Goal: Information Seeking & Learning: Learn about a topic

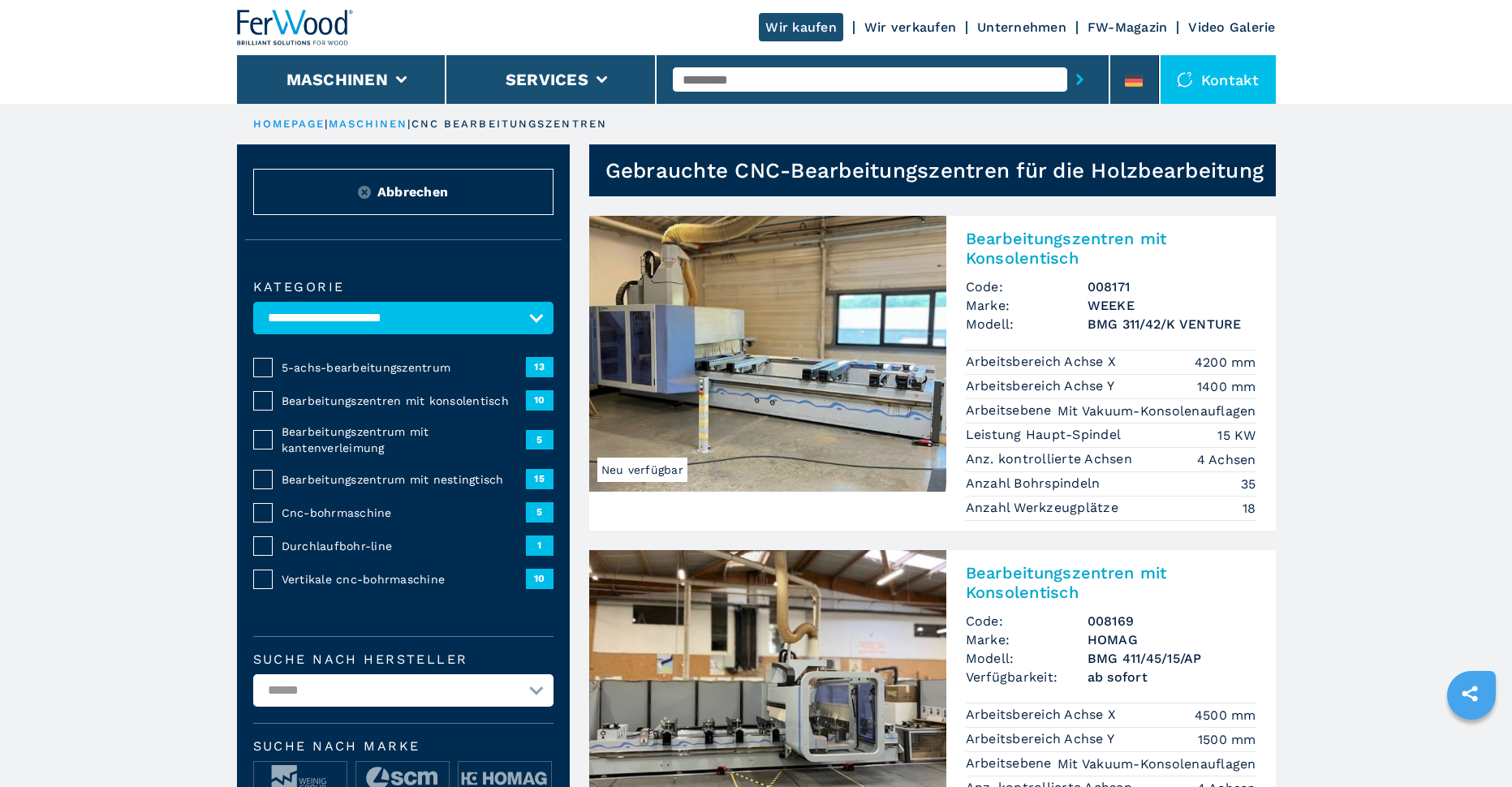
click at [1021, 19] on link "Unternehmen" at bounding box center [1021, 27] width 89 height 16
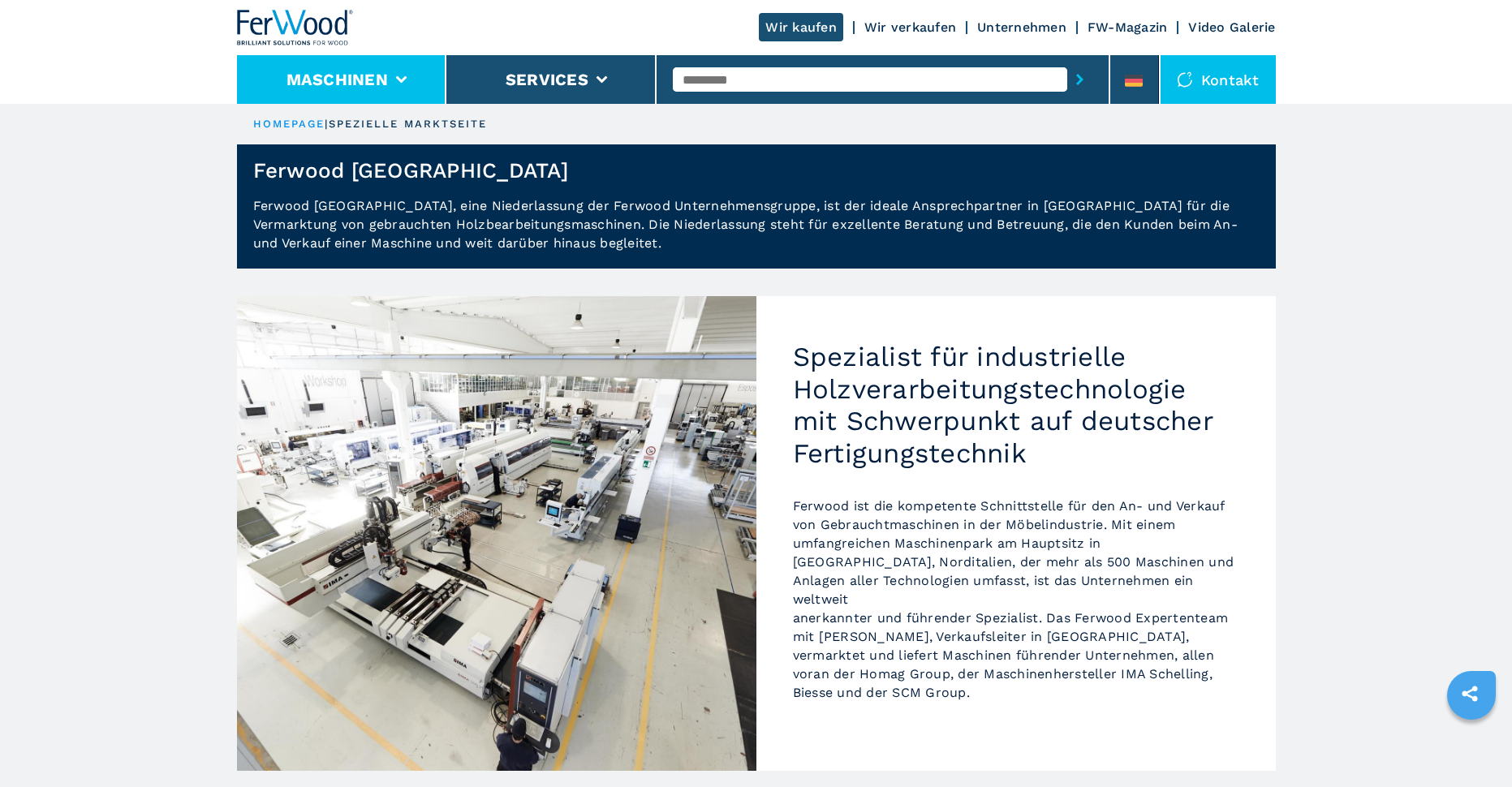
select select "**********"
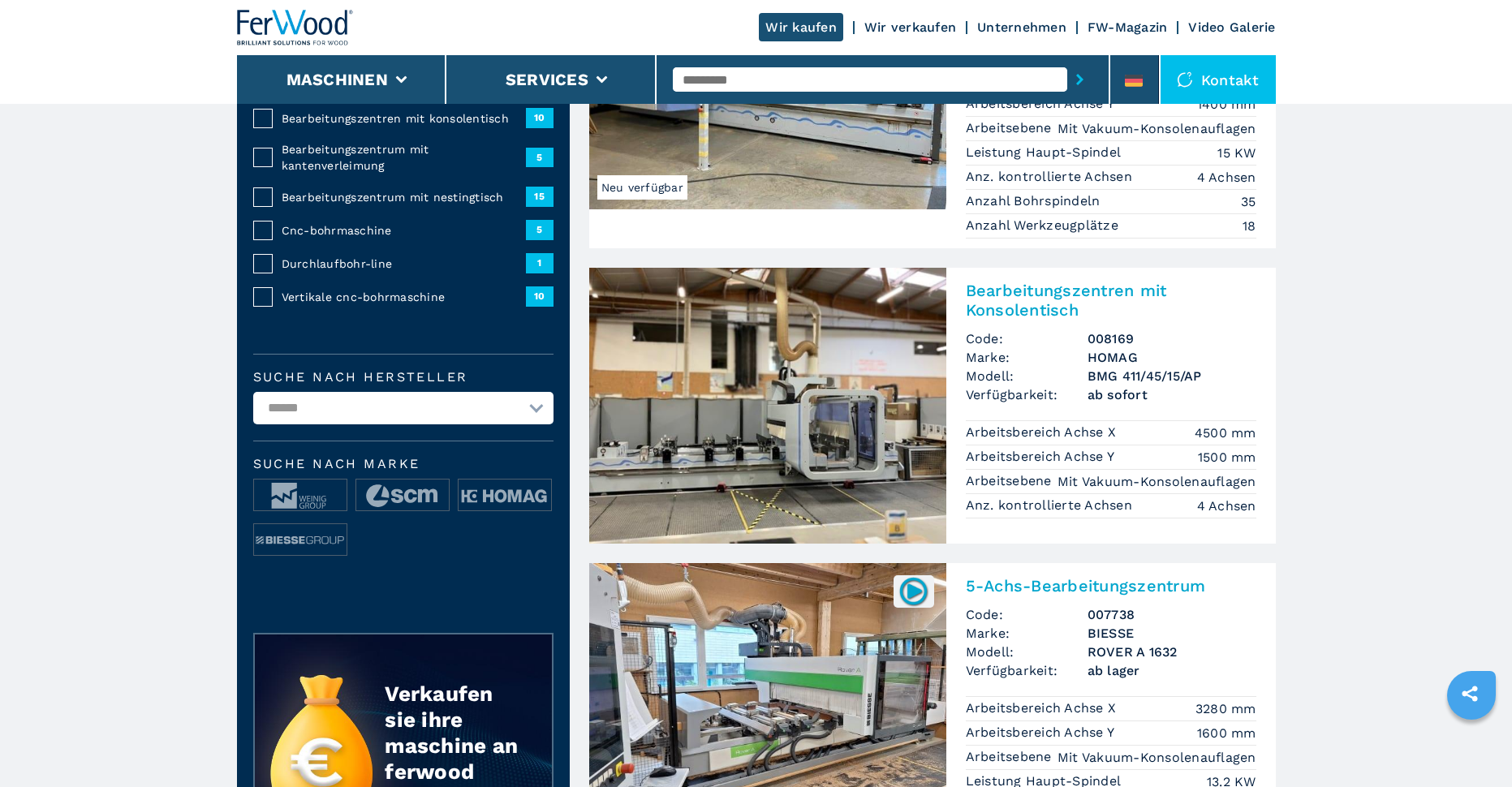
scroll to position [325, 0]
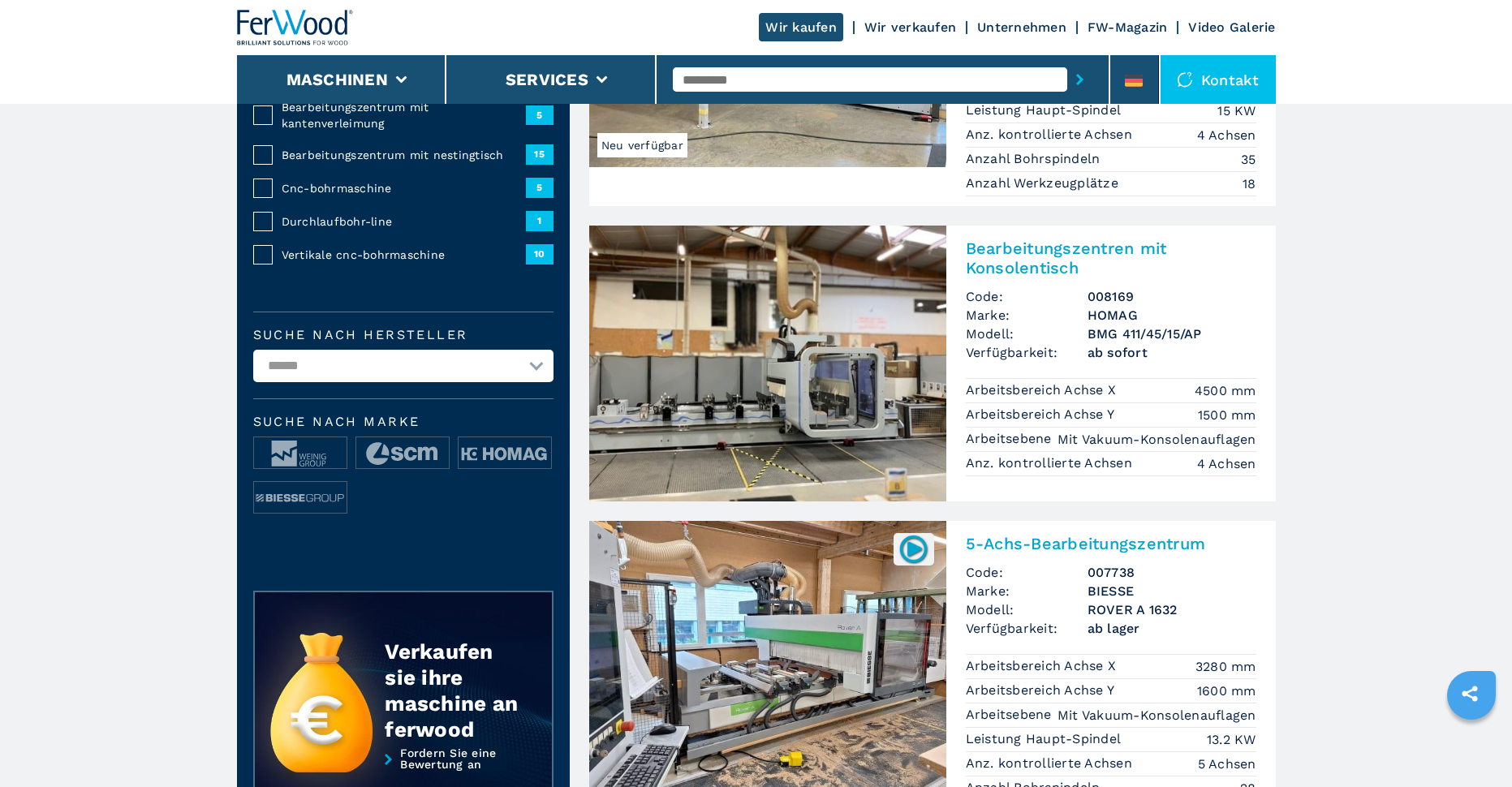
click at [874, 402] on img at bounding box center [768, 364] width 357 height 276
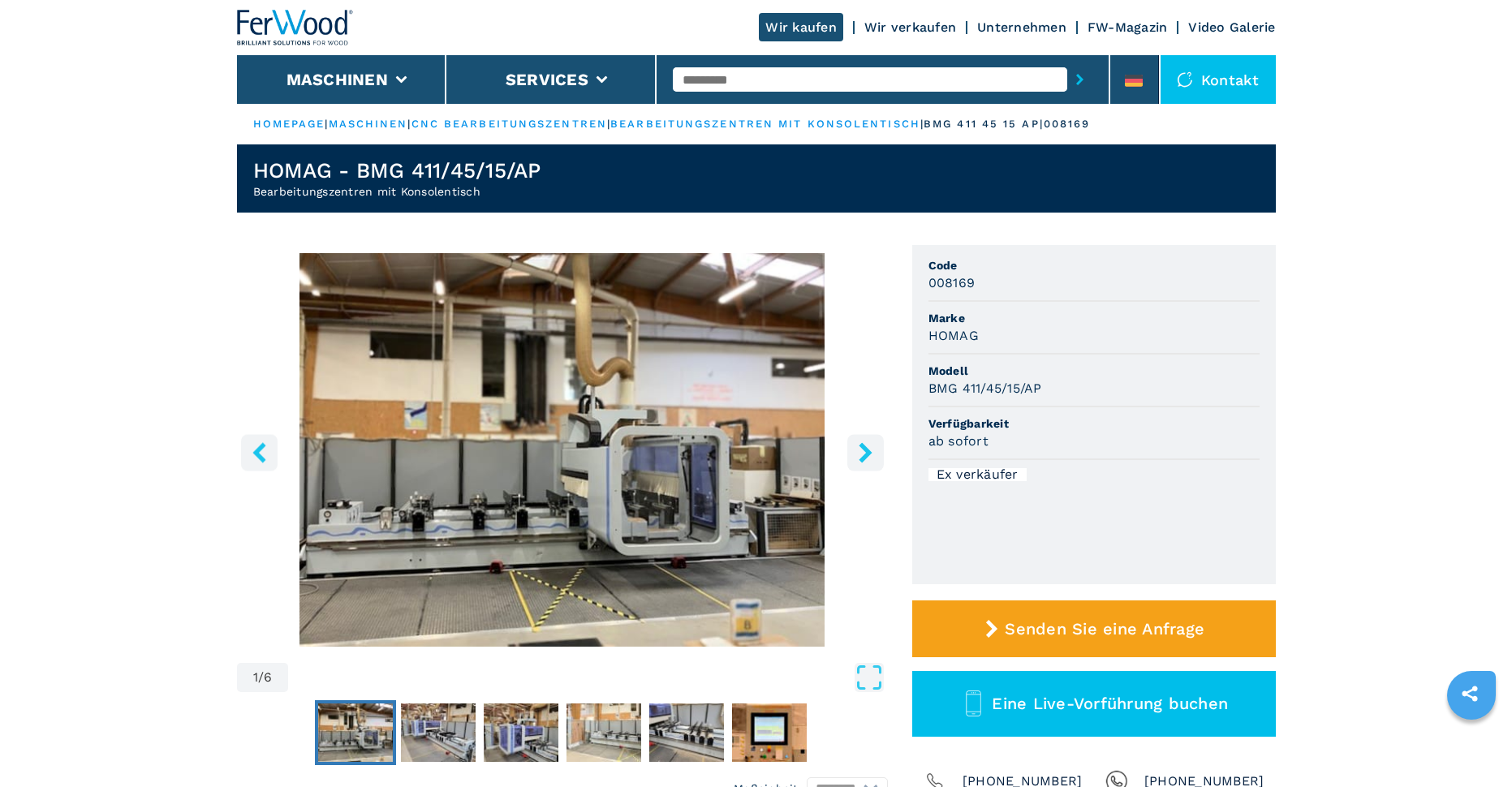
click at [737, 435] on img "Go to Slide 1" at bounding box center [563, 449] width 651 height 394
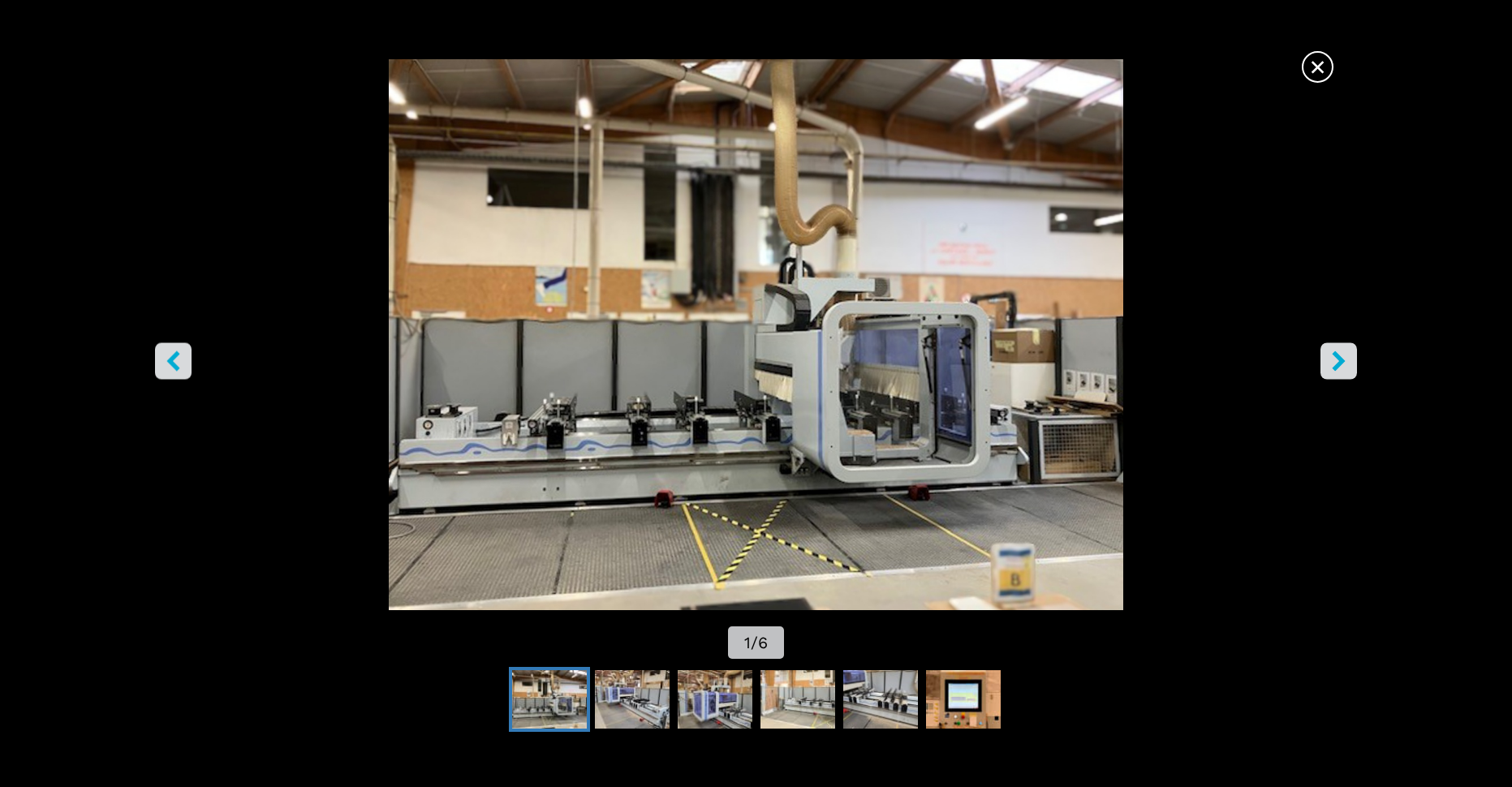
click at [1327, 356] on button "right-button" at bounding box center [1339, 362] width 37 height 37
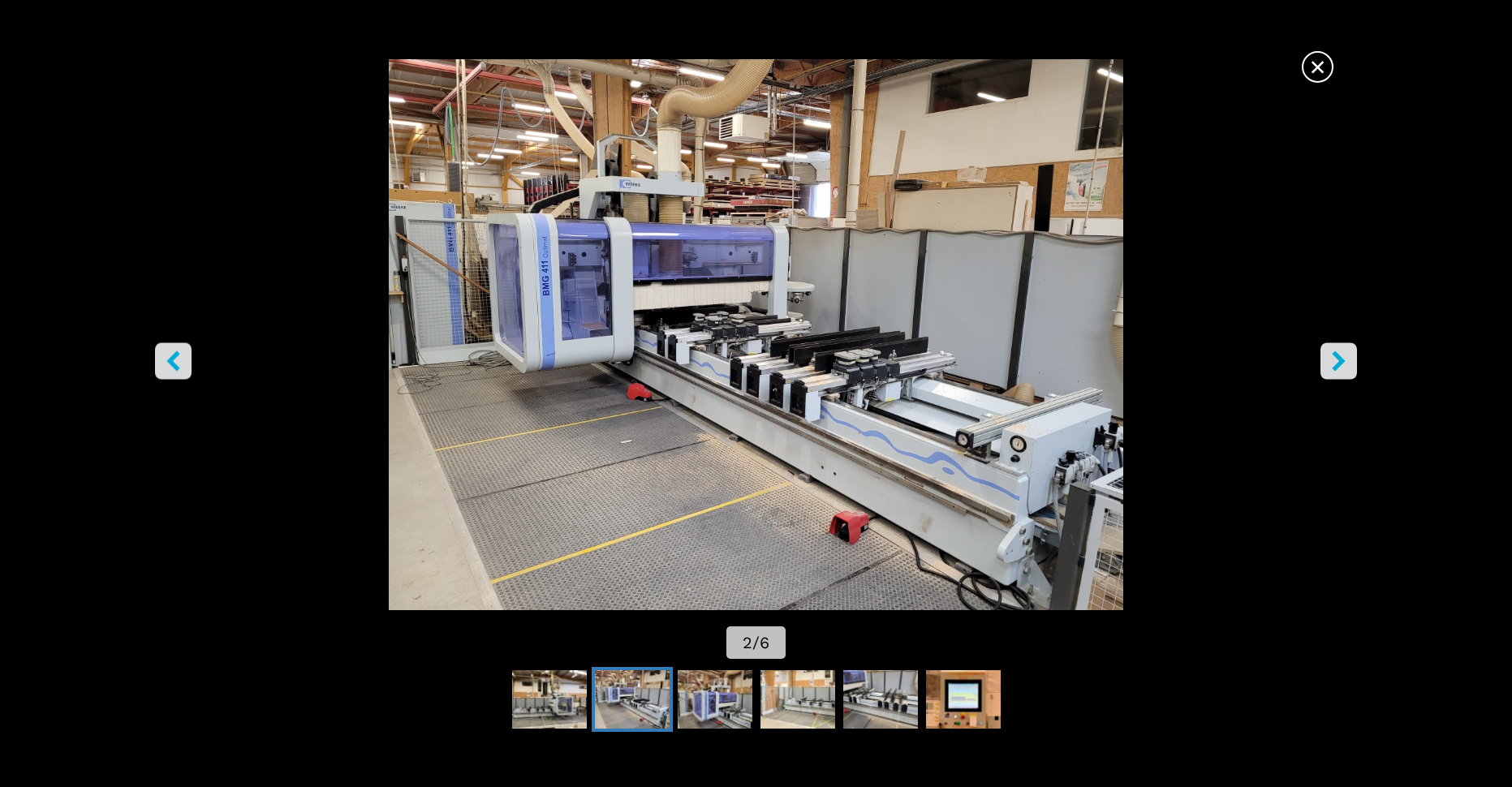
click at [1339, 364] on icon "right-button" at bounding box center [1339, 362] width 13 height 20
click at [1333, 367] on icon "right-button" at bounding box center [1339, 362] width 20 height 20
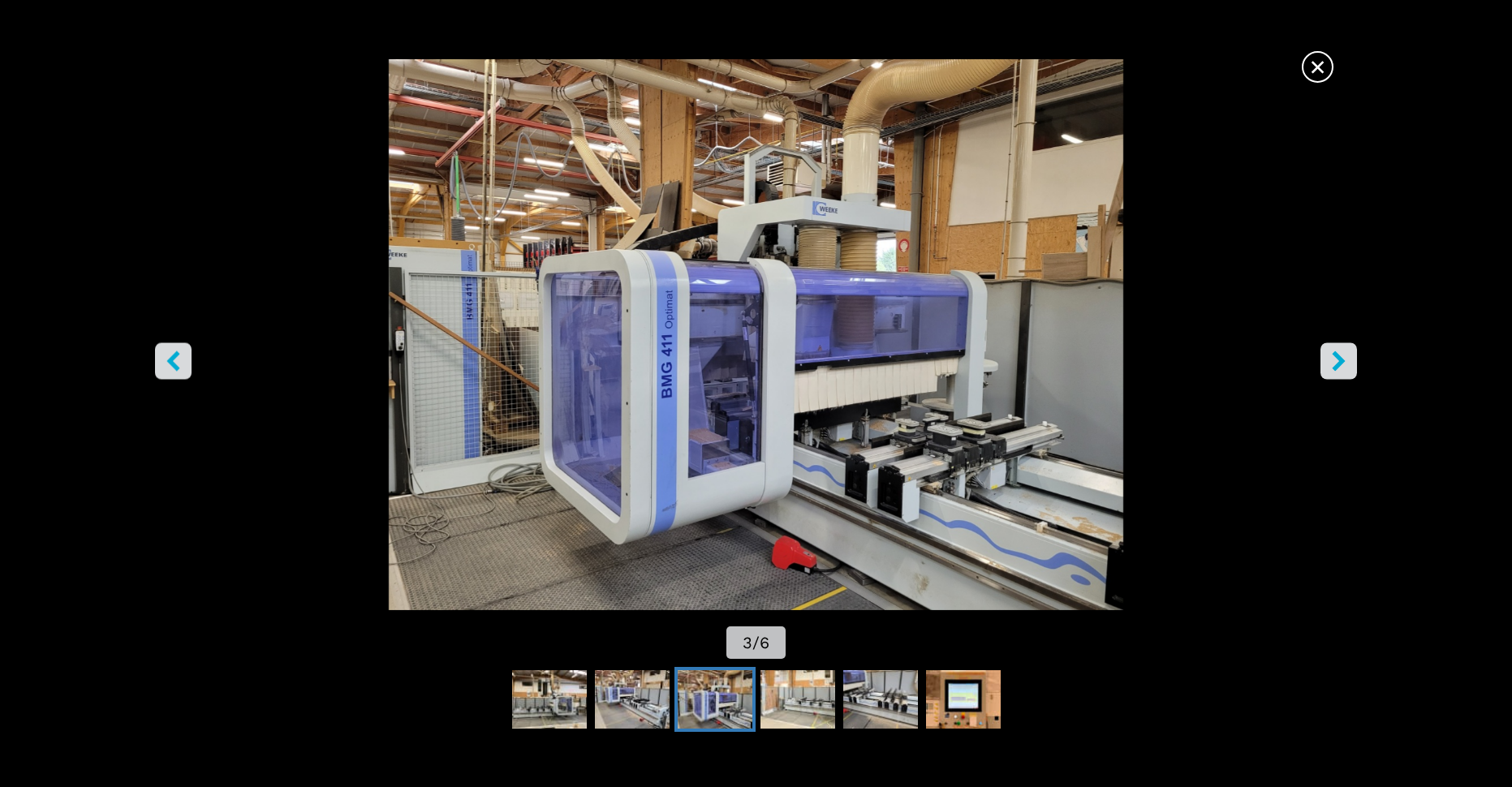
click at [1333, 367] on icon "right-button" at bounding box center [1339, 362] width 20 height 20
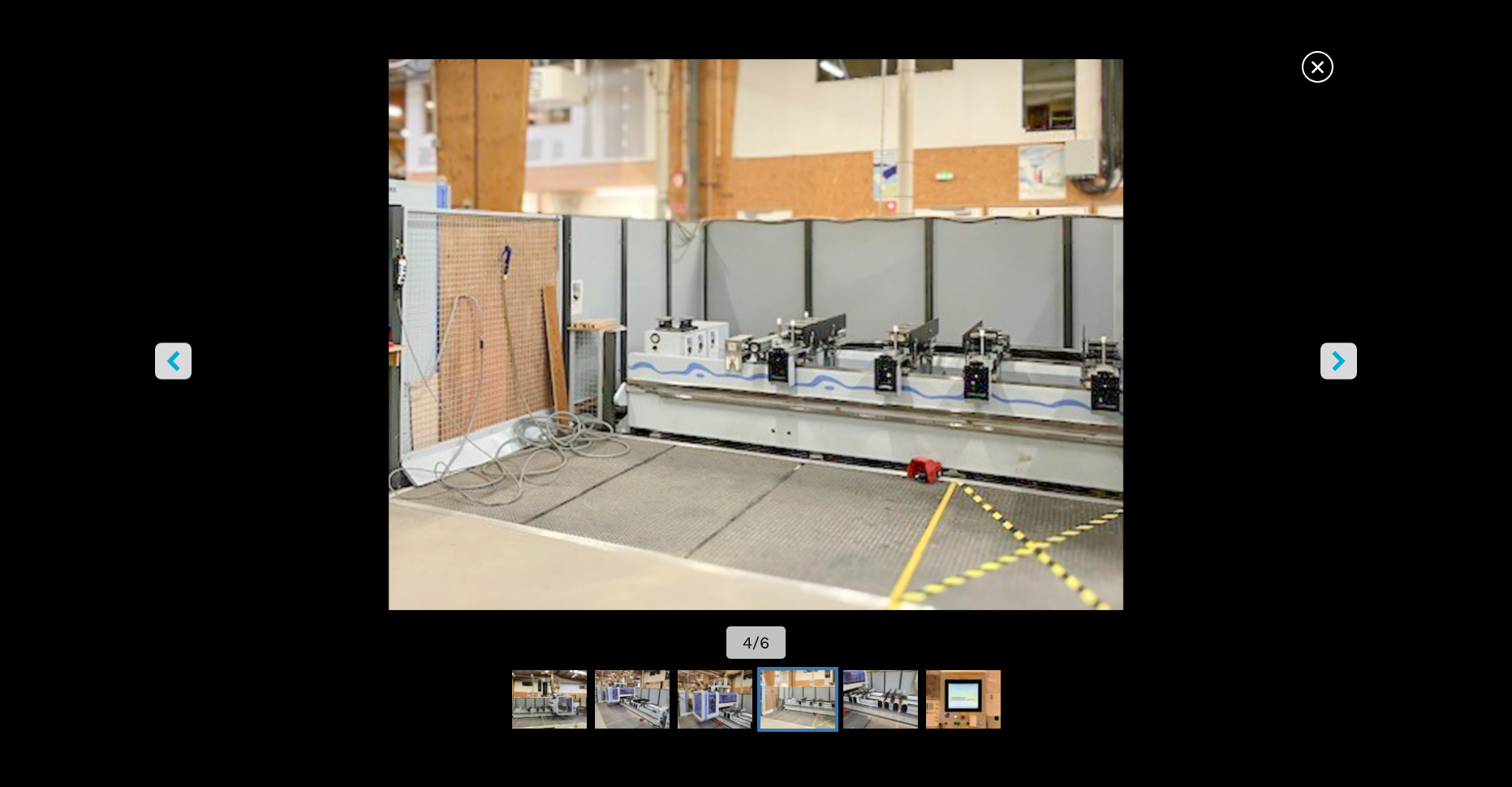
click at [1333, 367] on icon "right-button" at bounding box center [1339, 362] width 20 height 20
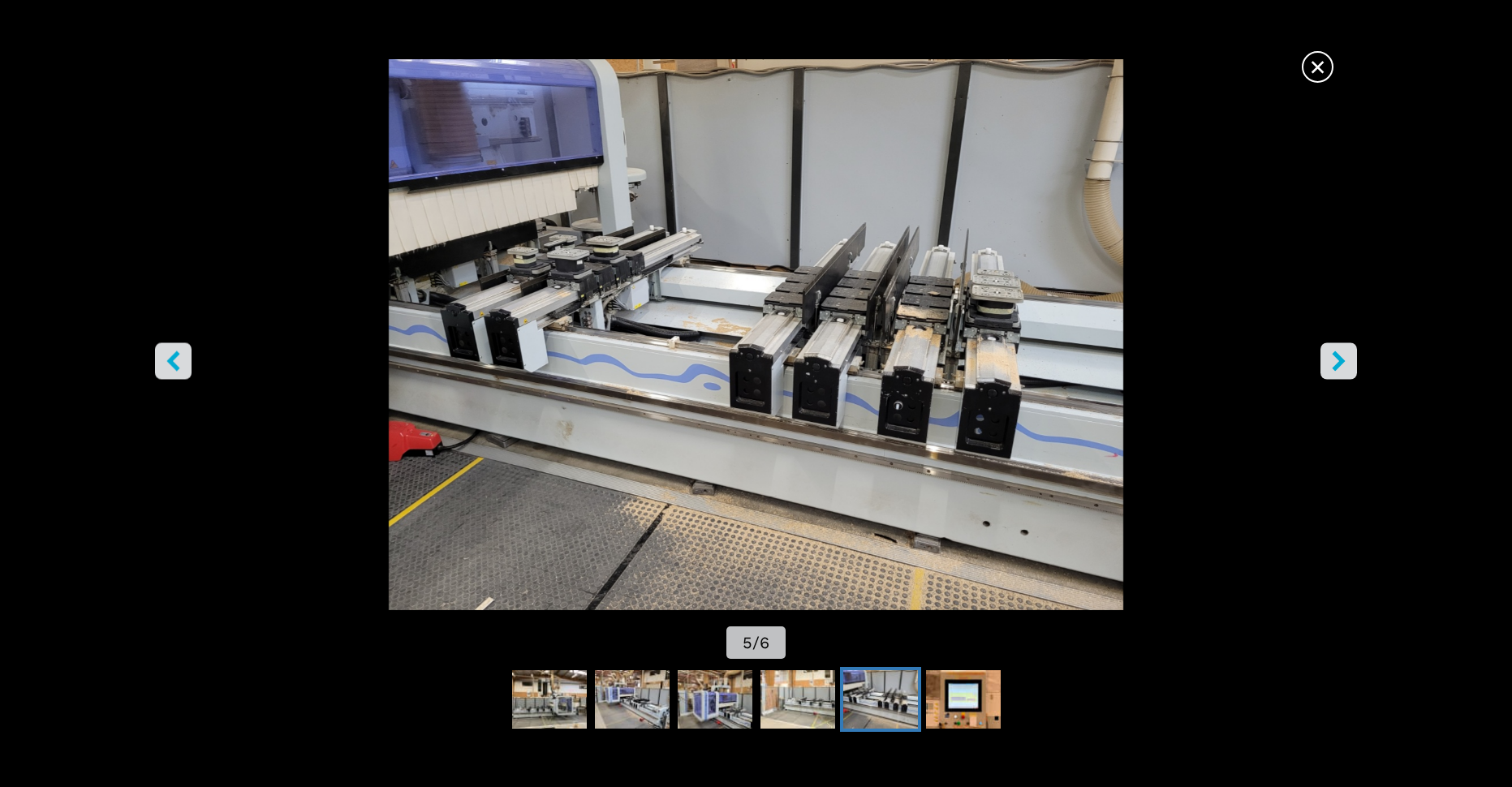
click at [1333, 367] on icon "right-button" at bounding box center [1339, 362] width 20 height 20
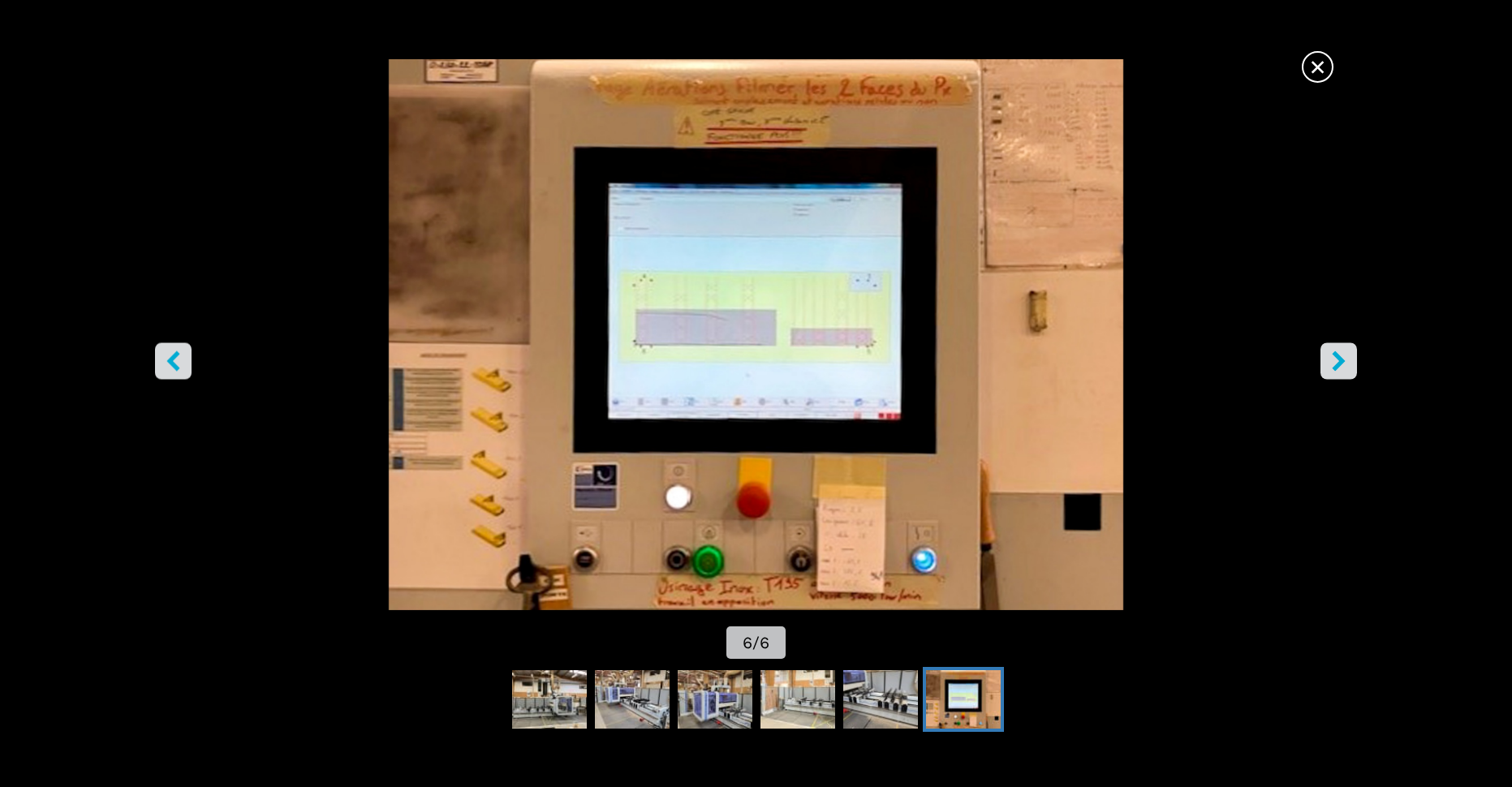
click at [1333, 367] on icon "right-button" at bounding box center [1339, 362] width 20 height 20
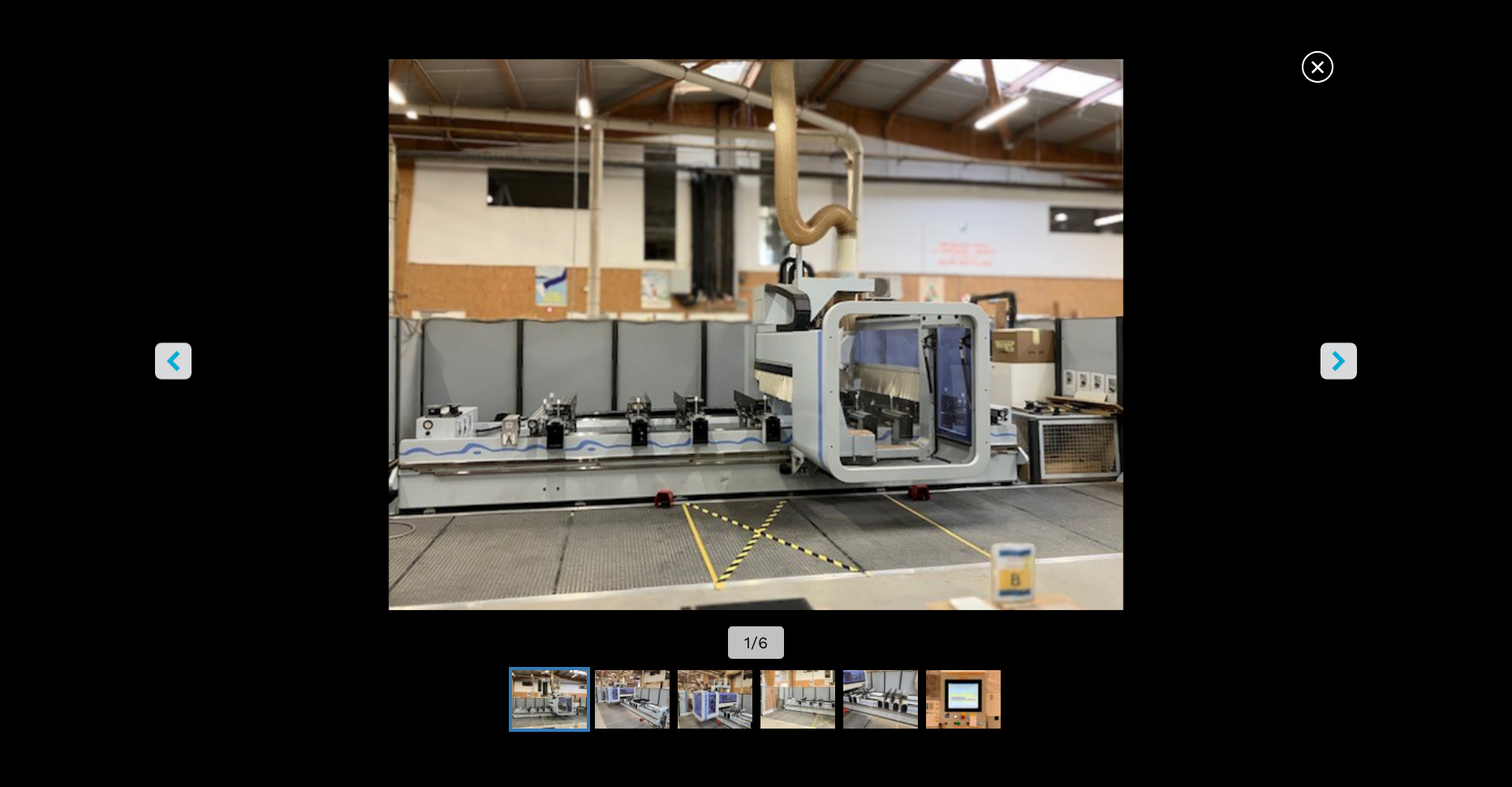
click at [1333, 367] on icon "right-button" at bounding box center [1339, 362] width 20 height 20
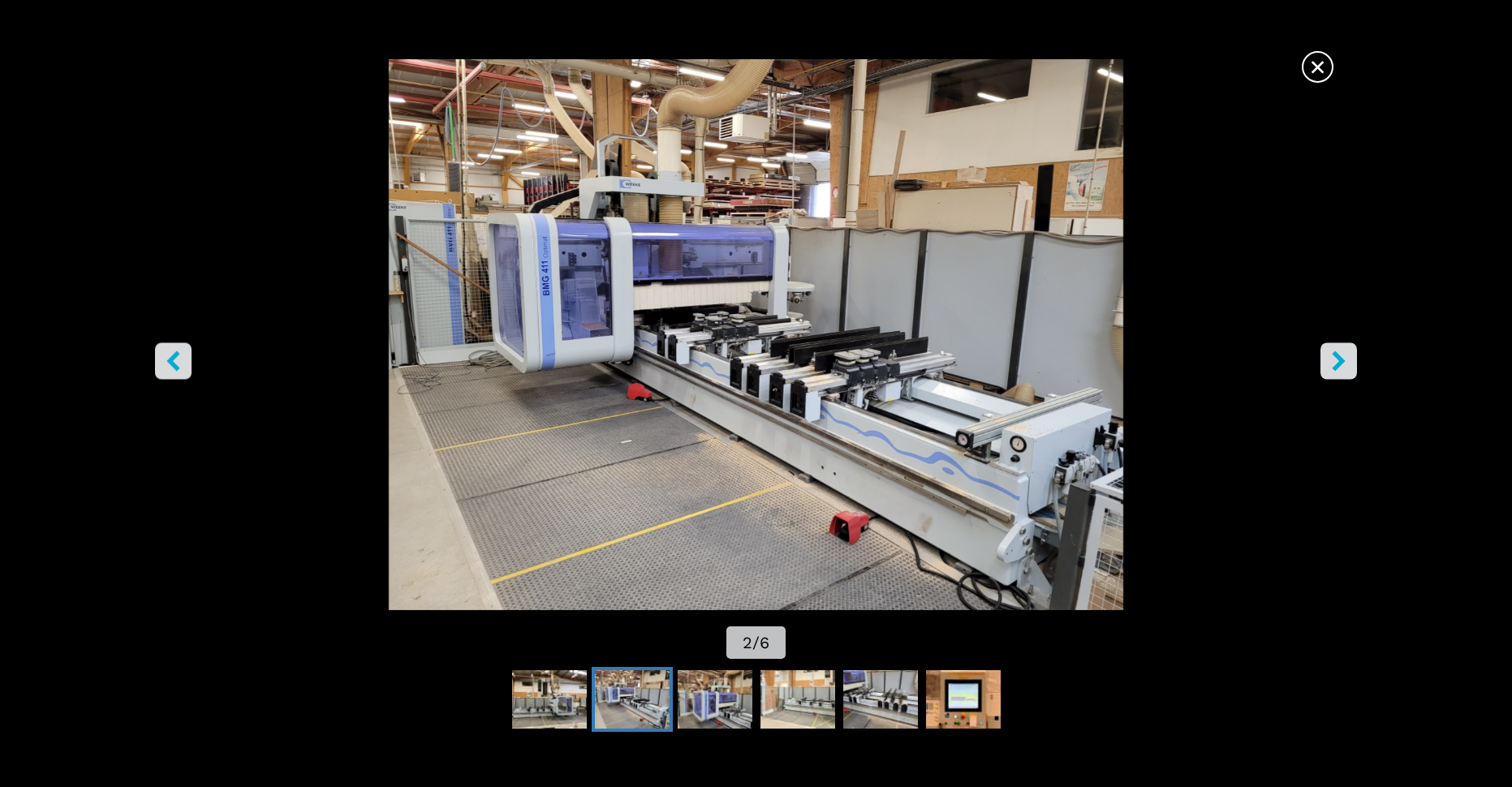
click at [1333, 367] on icon "right-button" at bounding box center [1339, 362] width 20 height 20
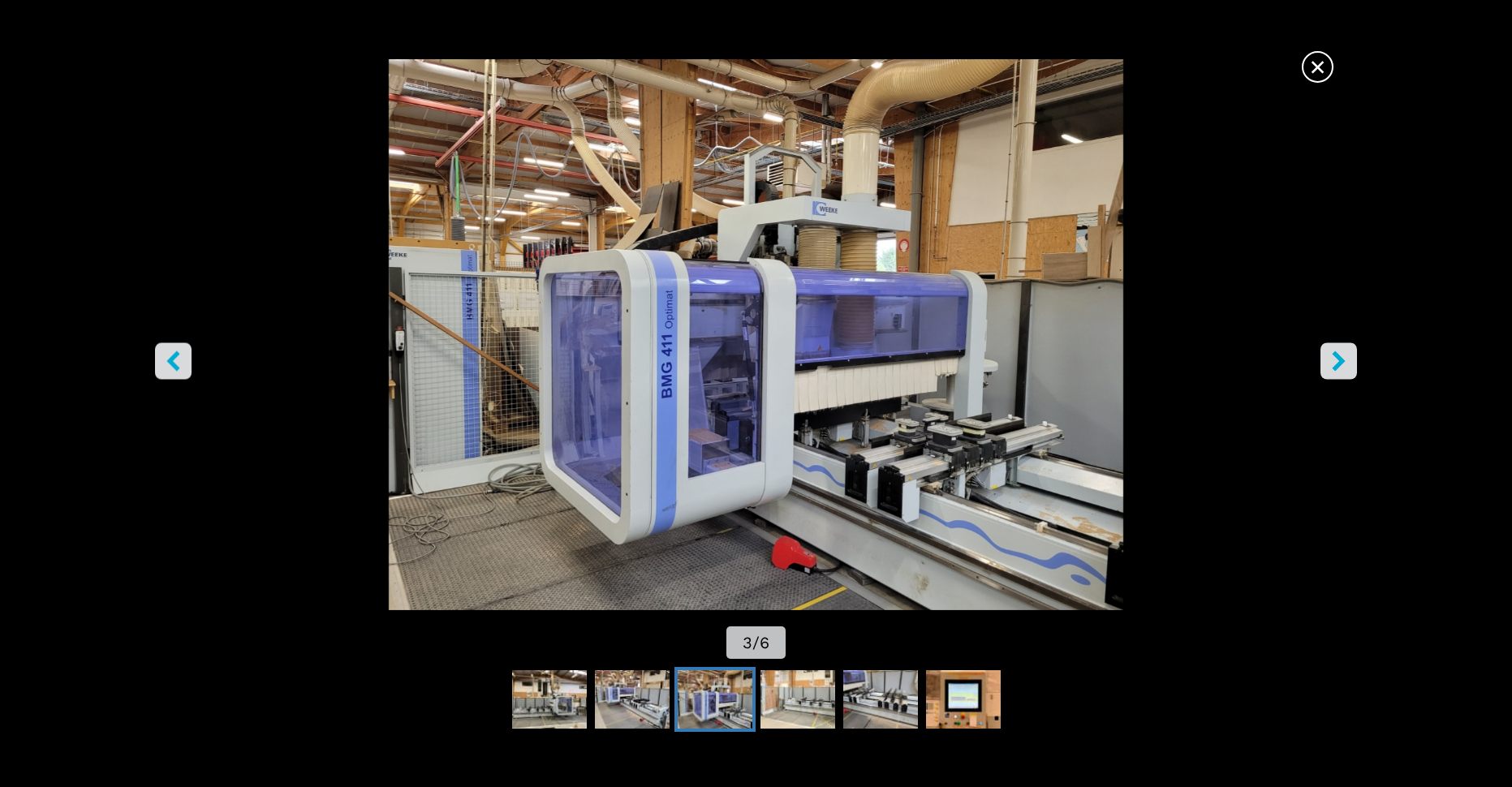
click at [1322, 64] on span "×" at bounding box center [1317, 64] width 29 height 29
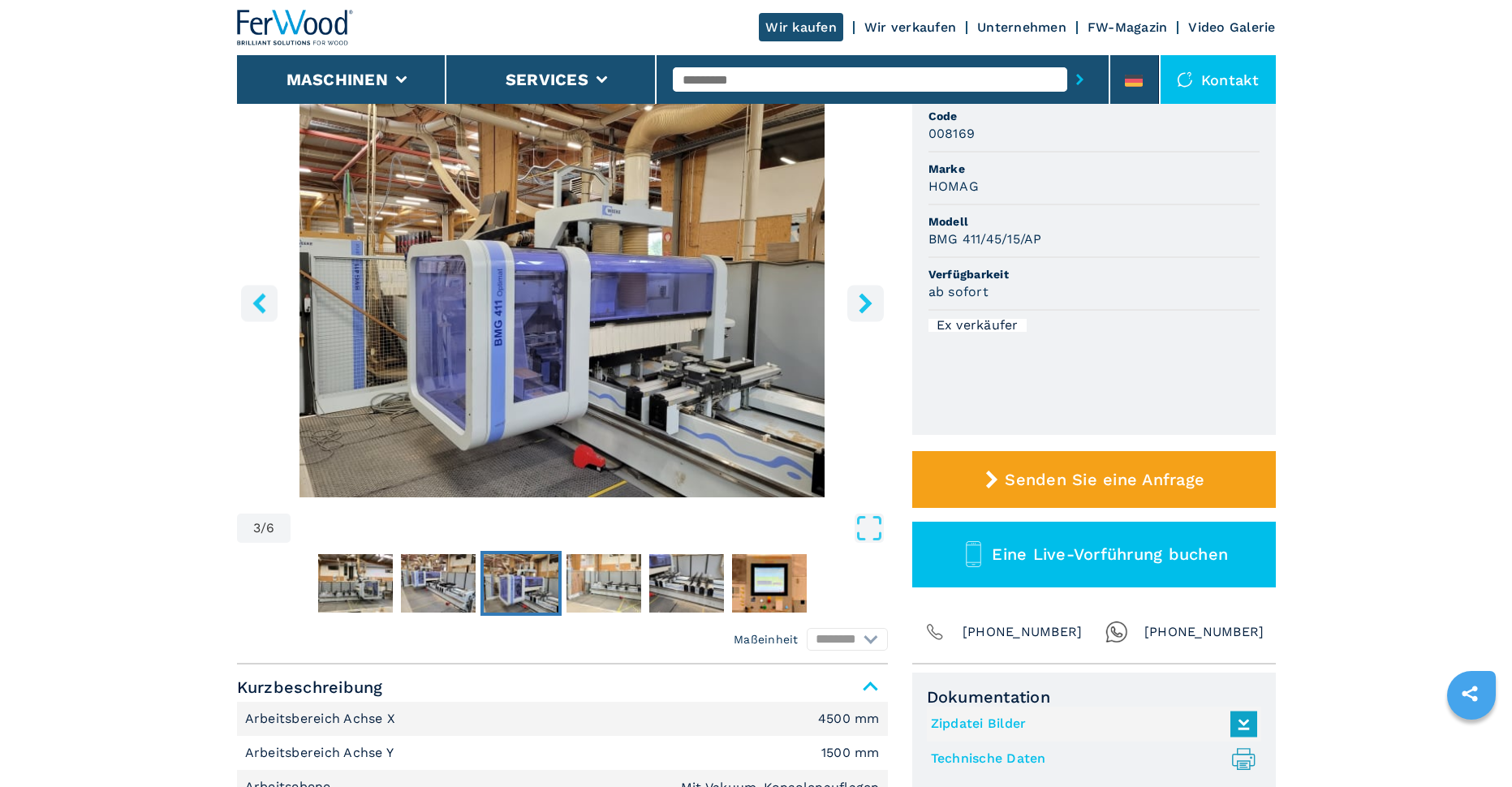
scroll to position [406, 0]
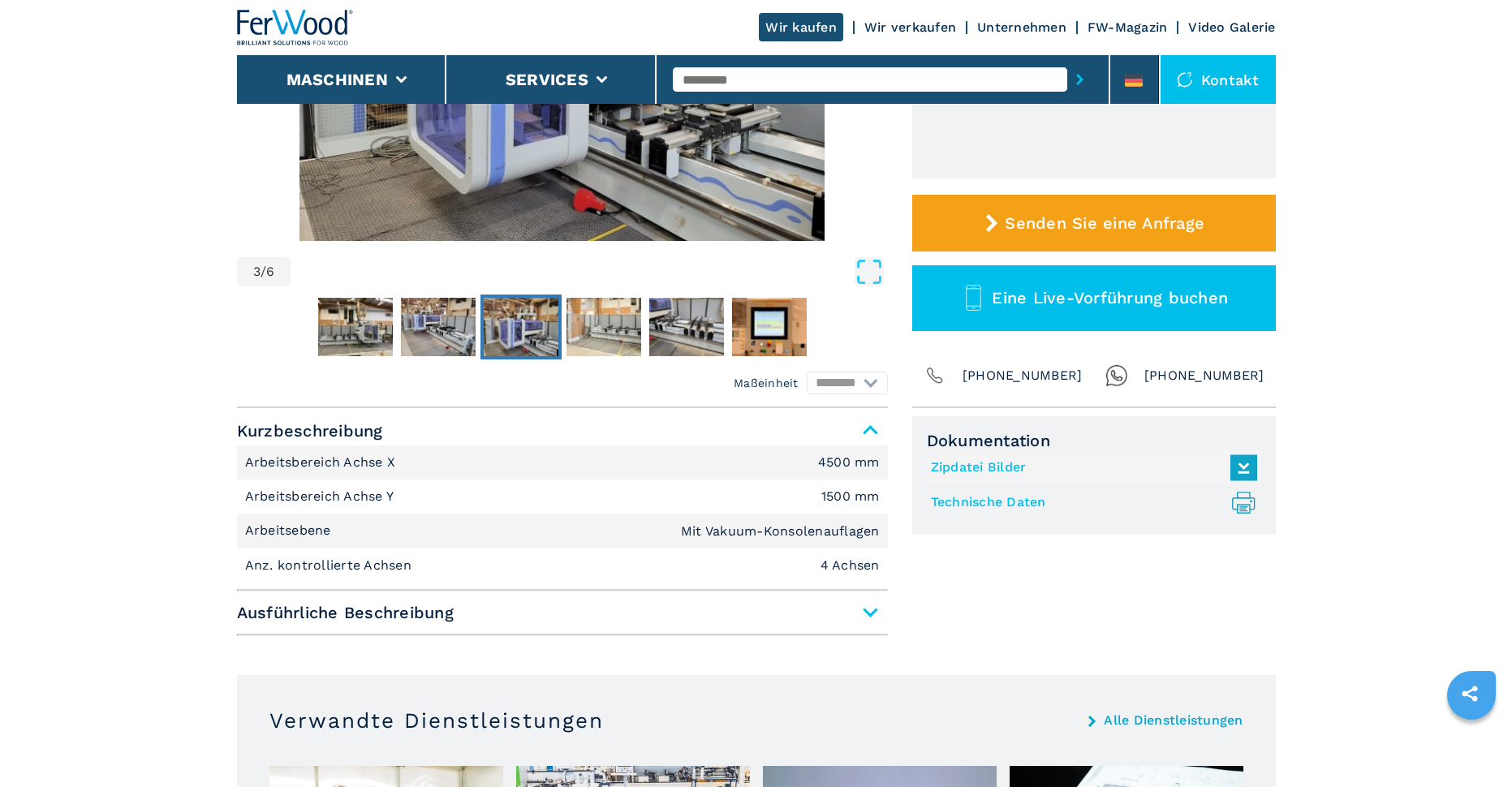
click at [820, 625] on span "Ausführliche Beschreibung" at bounding box center [563, 613] width 651 height 30
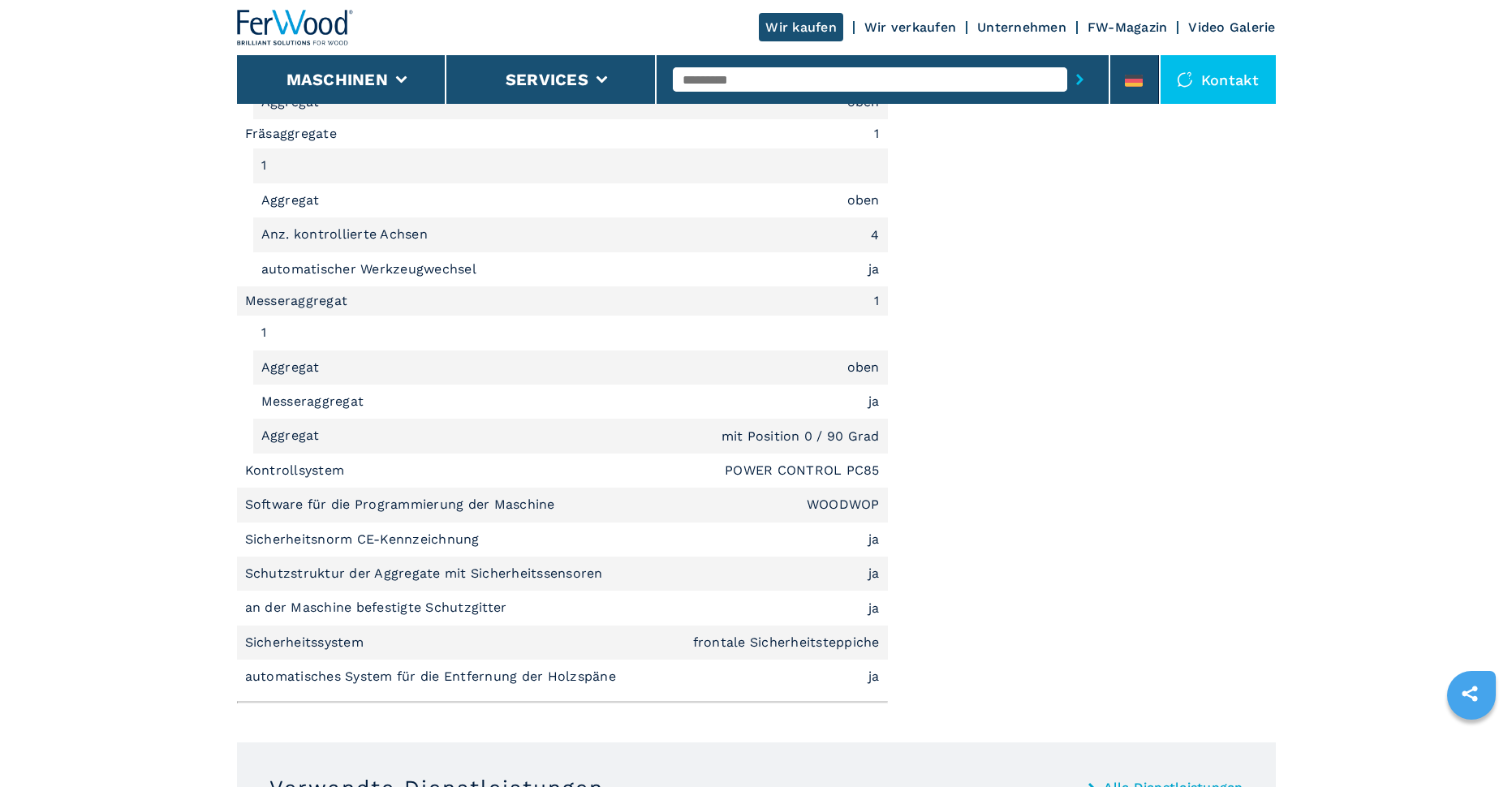
scroll to position [1624, 0]
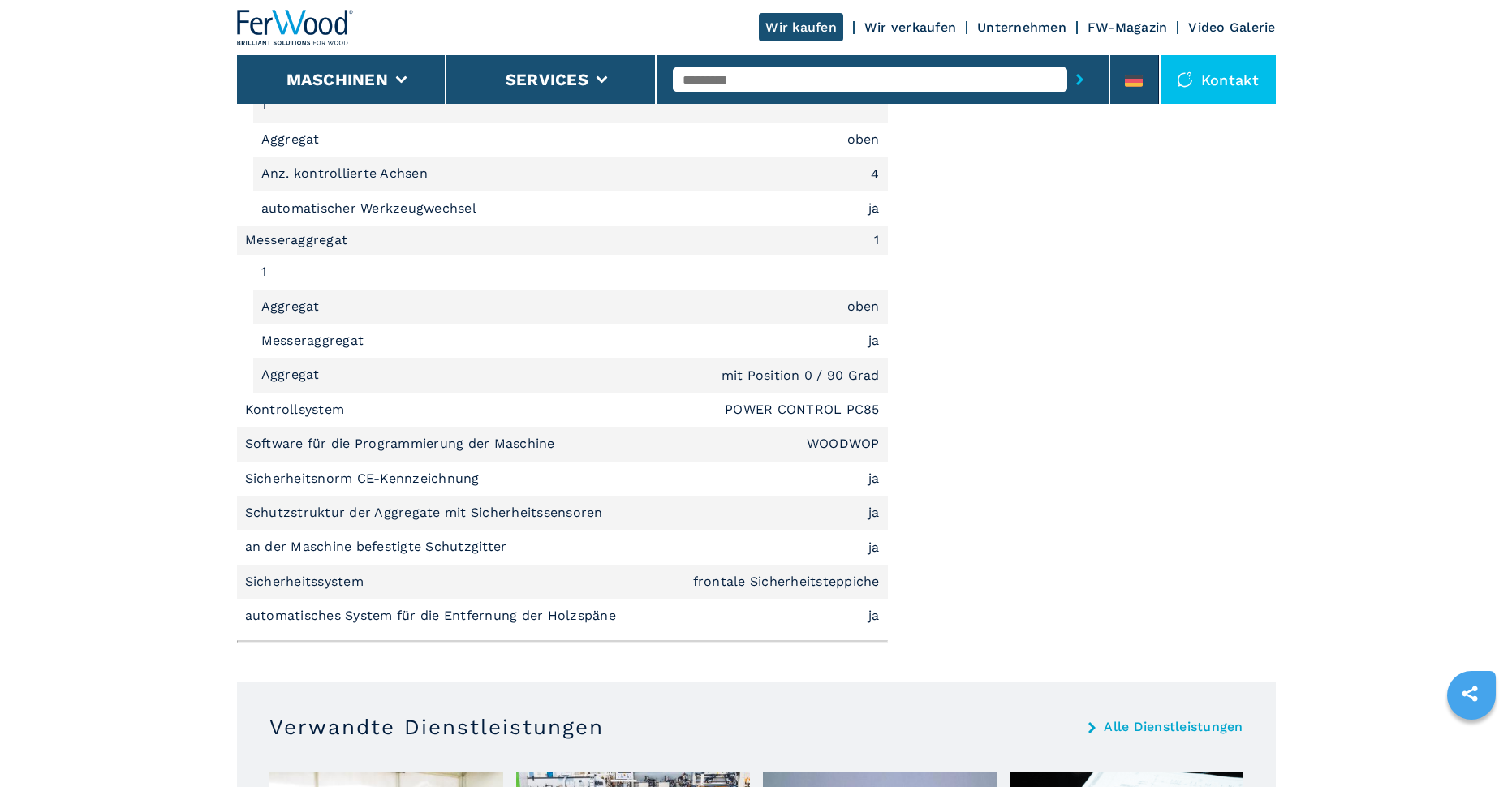
select select "**********"
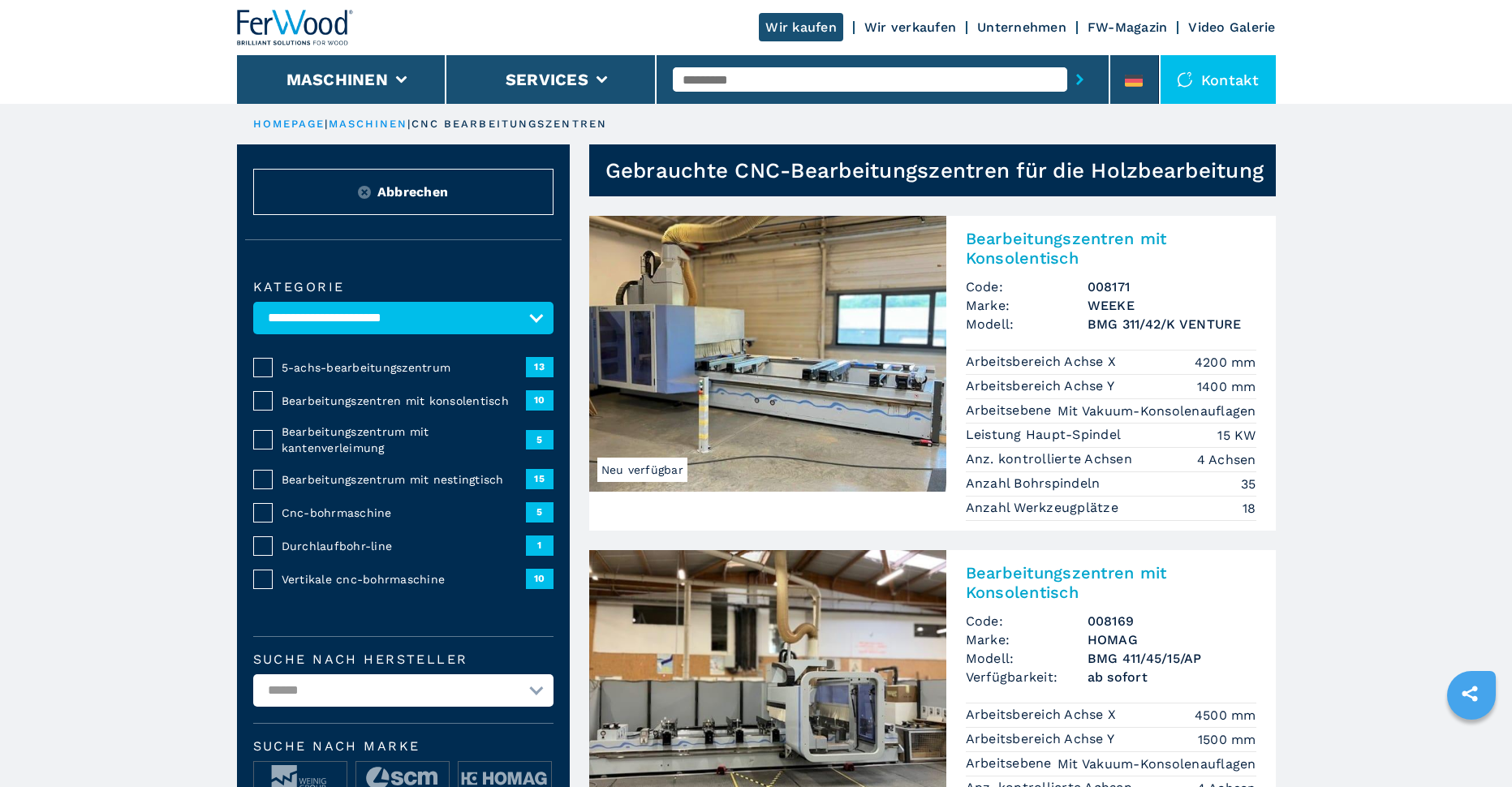
click at [1111, 239] on h2 "Bearbeitungszentren mit Konsolentisch" at bounding box center [1111, 248] width 291 height 39
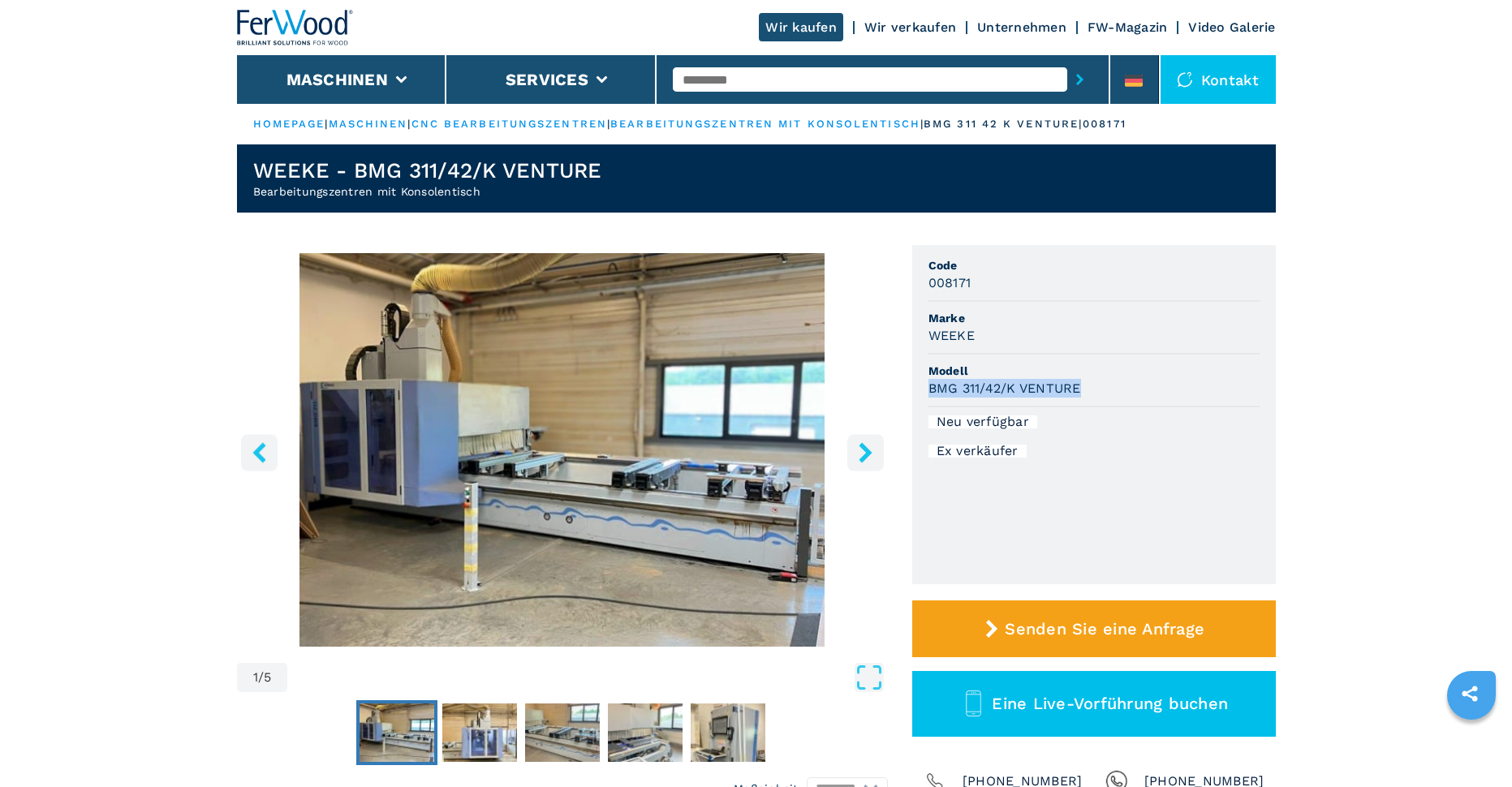
drag, startPoint x: 928, startPoint y: 387, endPoint x: 1088, endPoint y: 393, distance: 160.1
click at [1088, 393] on div "BMG 311/42/K VENTURE" at bounding box center [1093, 388] width 331 height 18
copy h3 "BMG 311/42/K VENTURE"
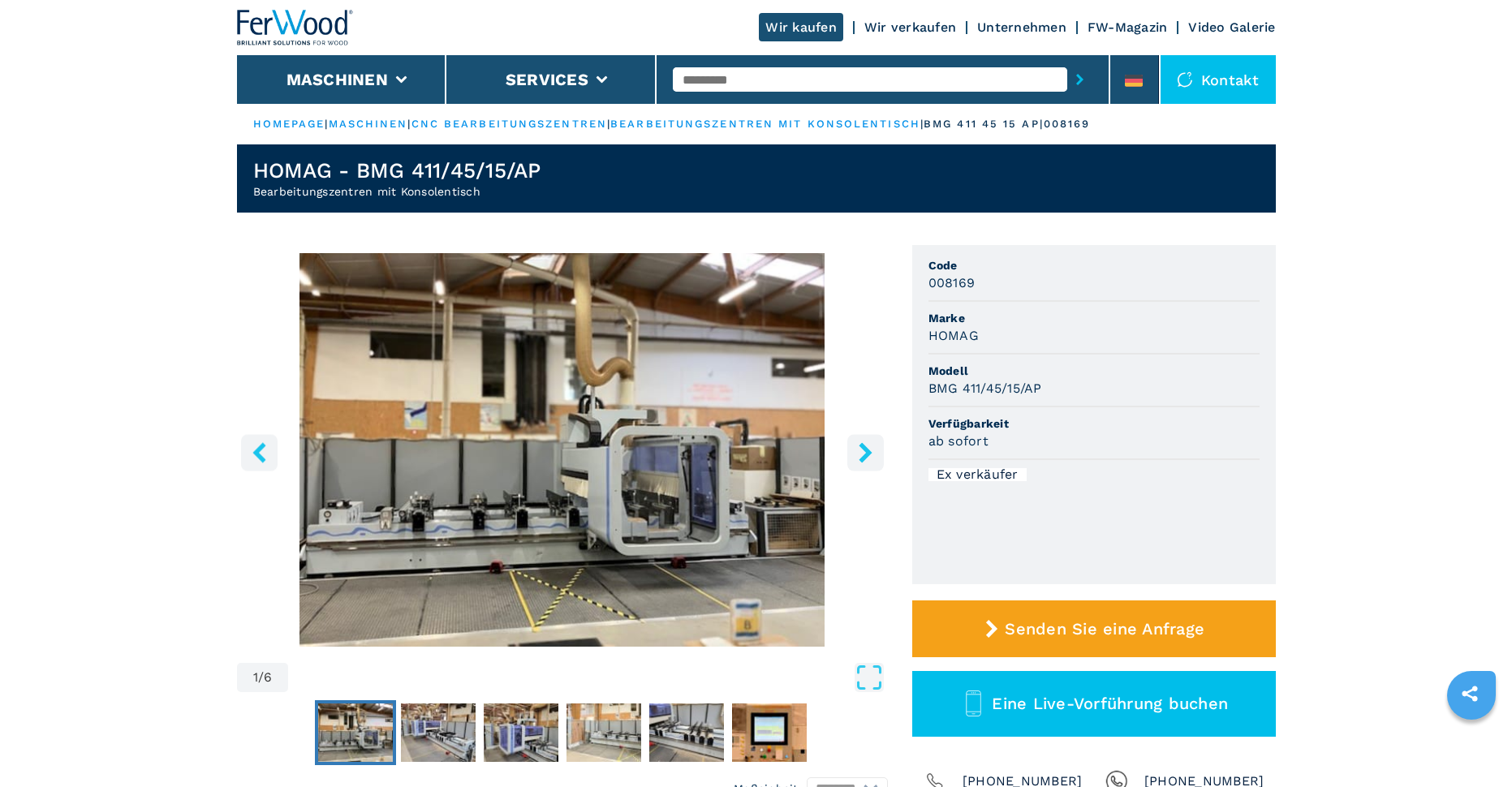
click at [863, 446] on icon "right-button" at bounding box center [865, 452] width 13 height 20
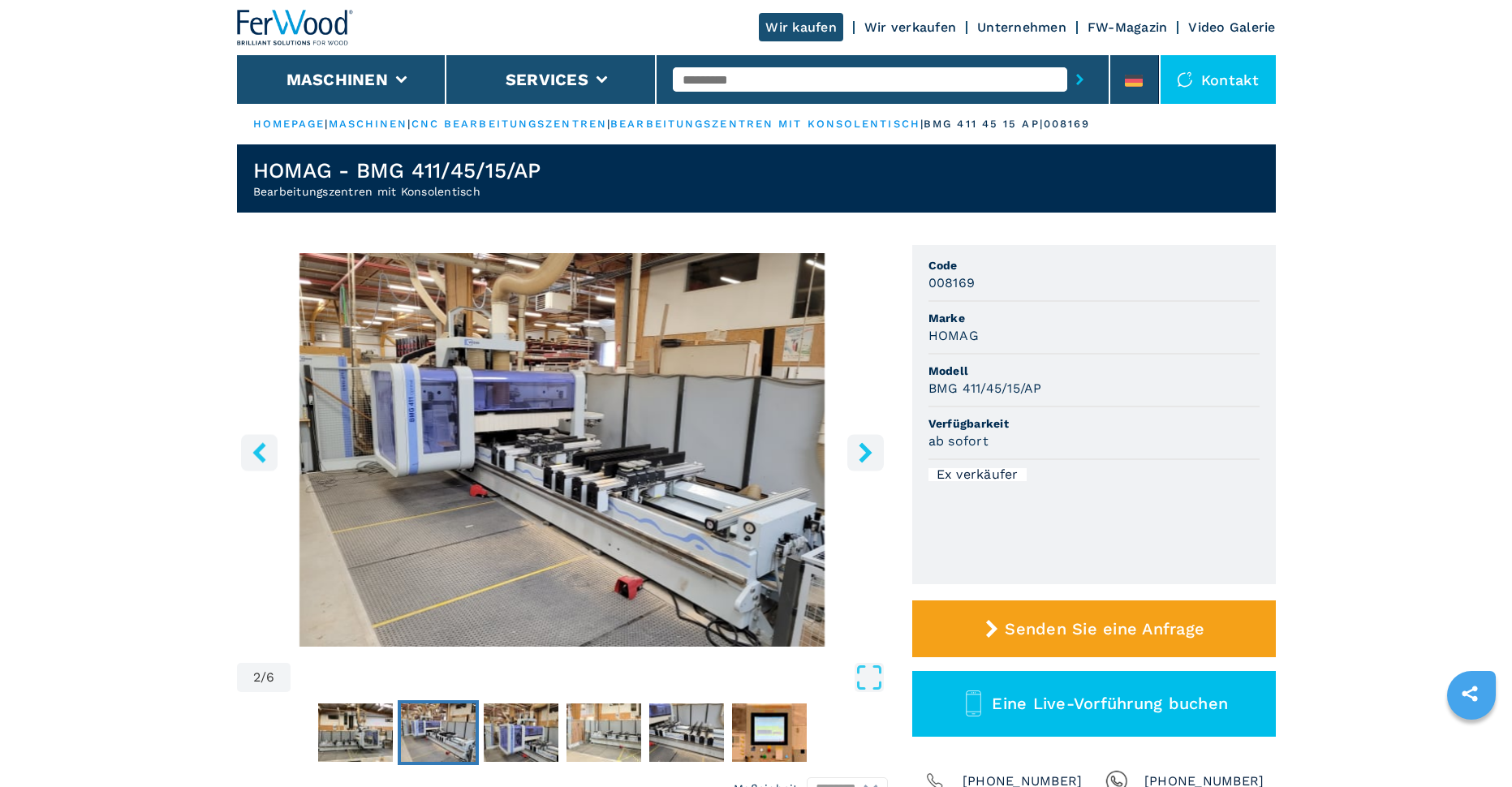
click at [863, 446] on icon "right-button" at bounding box center [865, 452] width 13 height 20
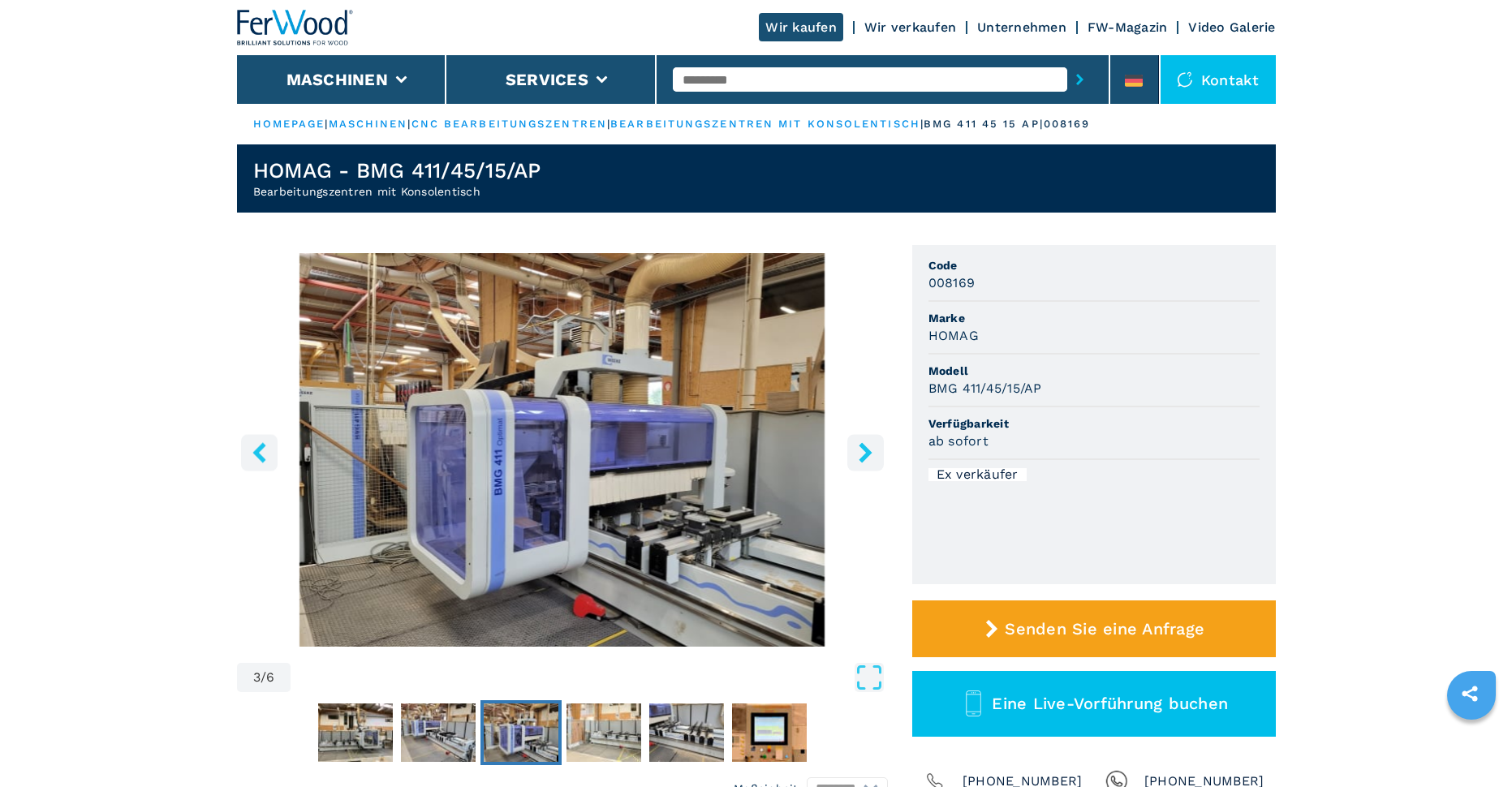
click at [863, 446] on icon "right-button" at bounding box center [865, 452] width 13 height 20
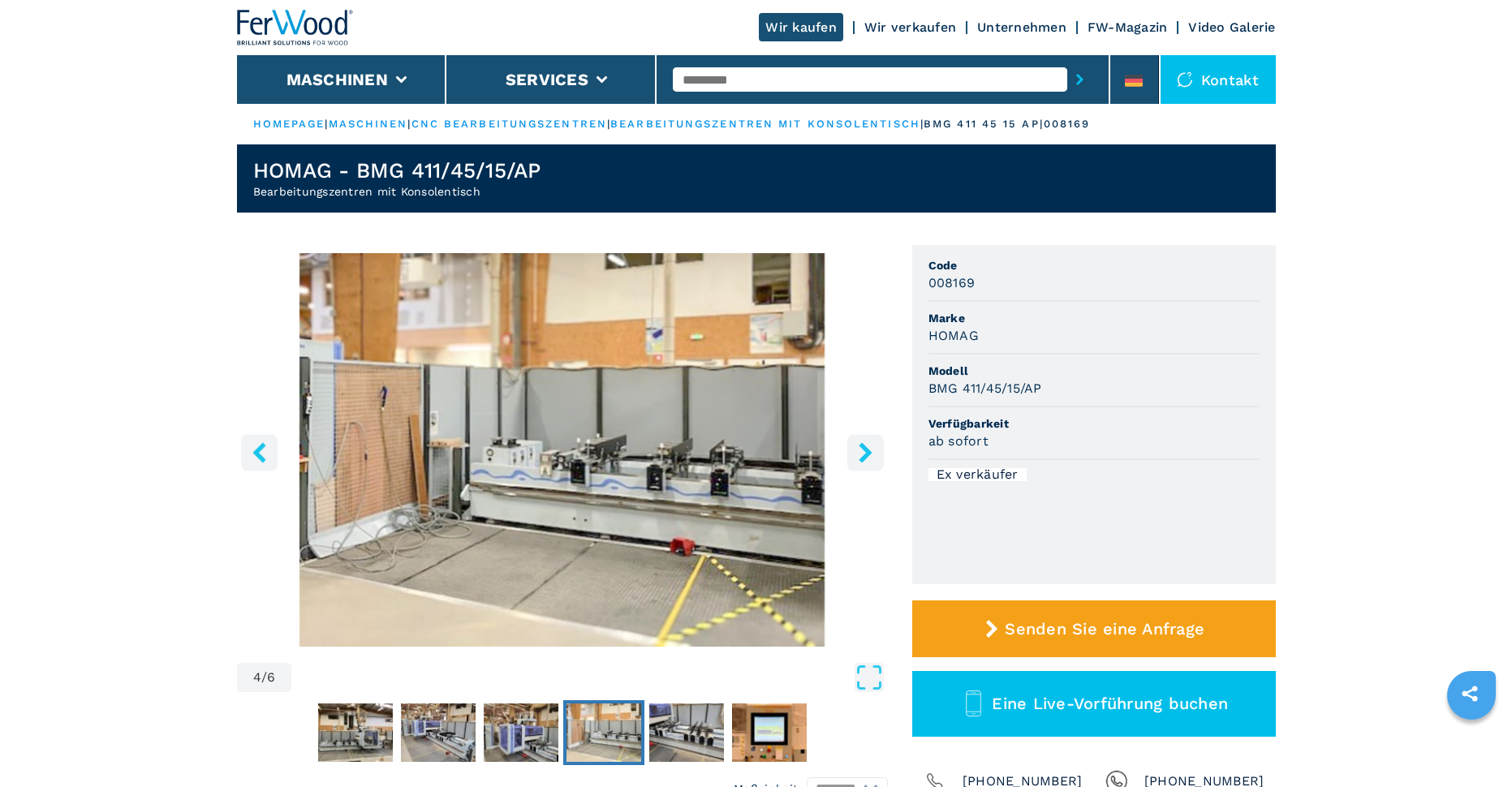
click at [863, 446] on icon "right-button" at bounding box center [865, 452] width 13 height 20
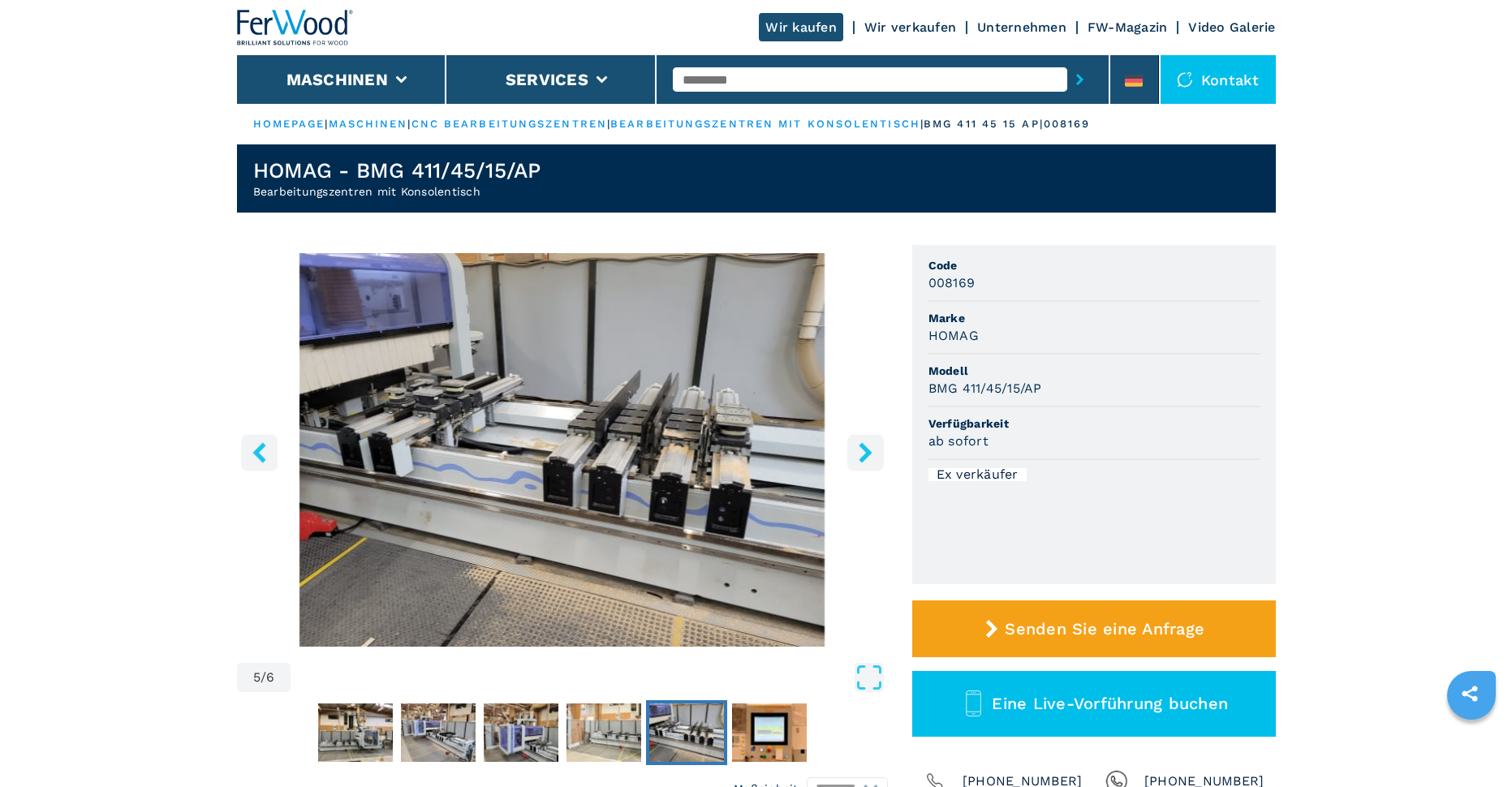
click at [863, 446] on icon "right-button" at bounding box center [865, 452] width 13 height 20
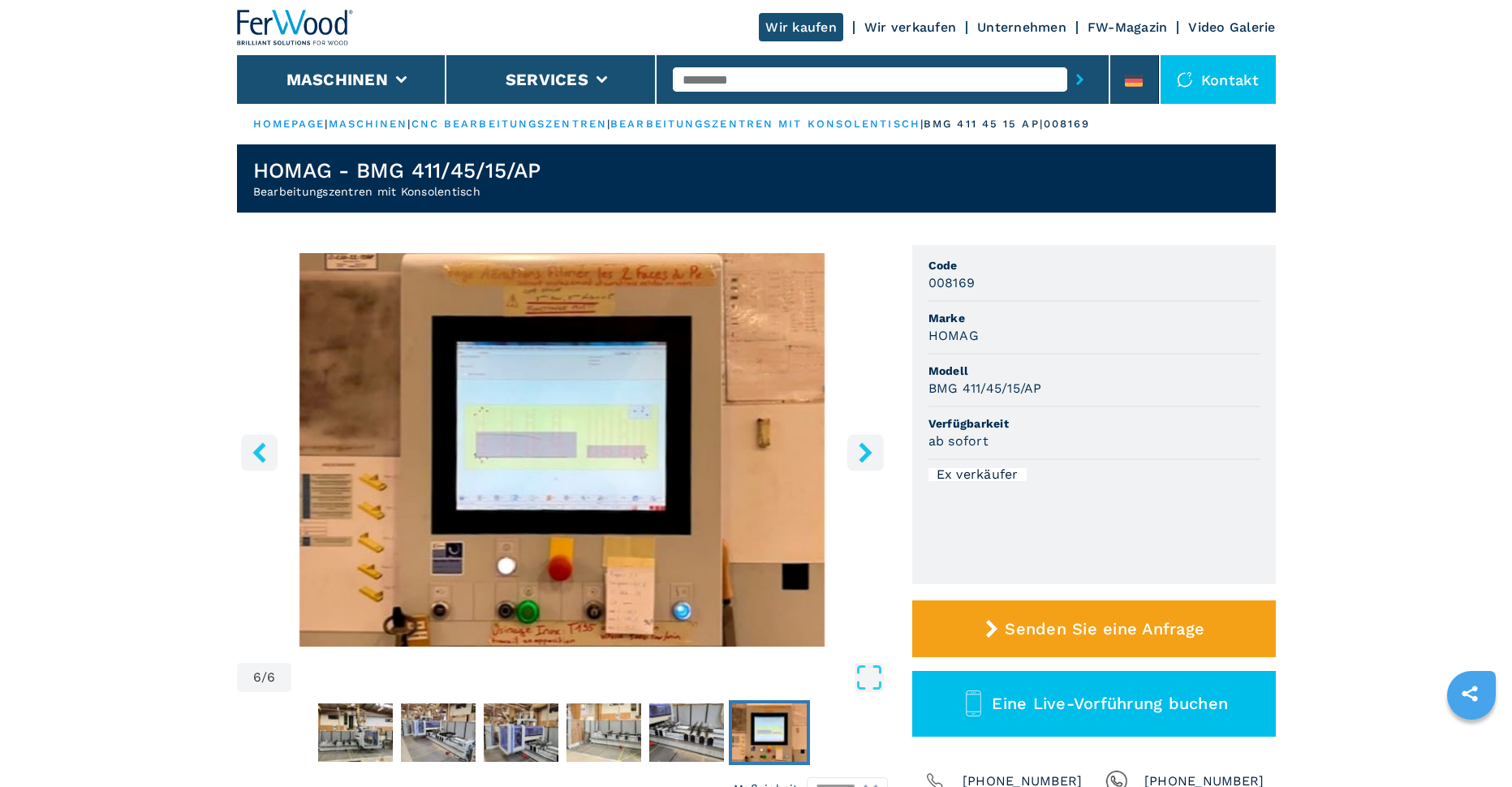
click at [863, 446] on icon "right-button" at bounding box center [865, 452] width 13 height 20
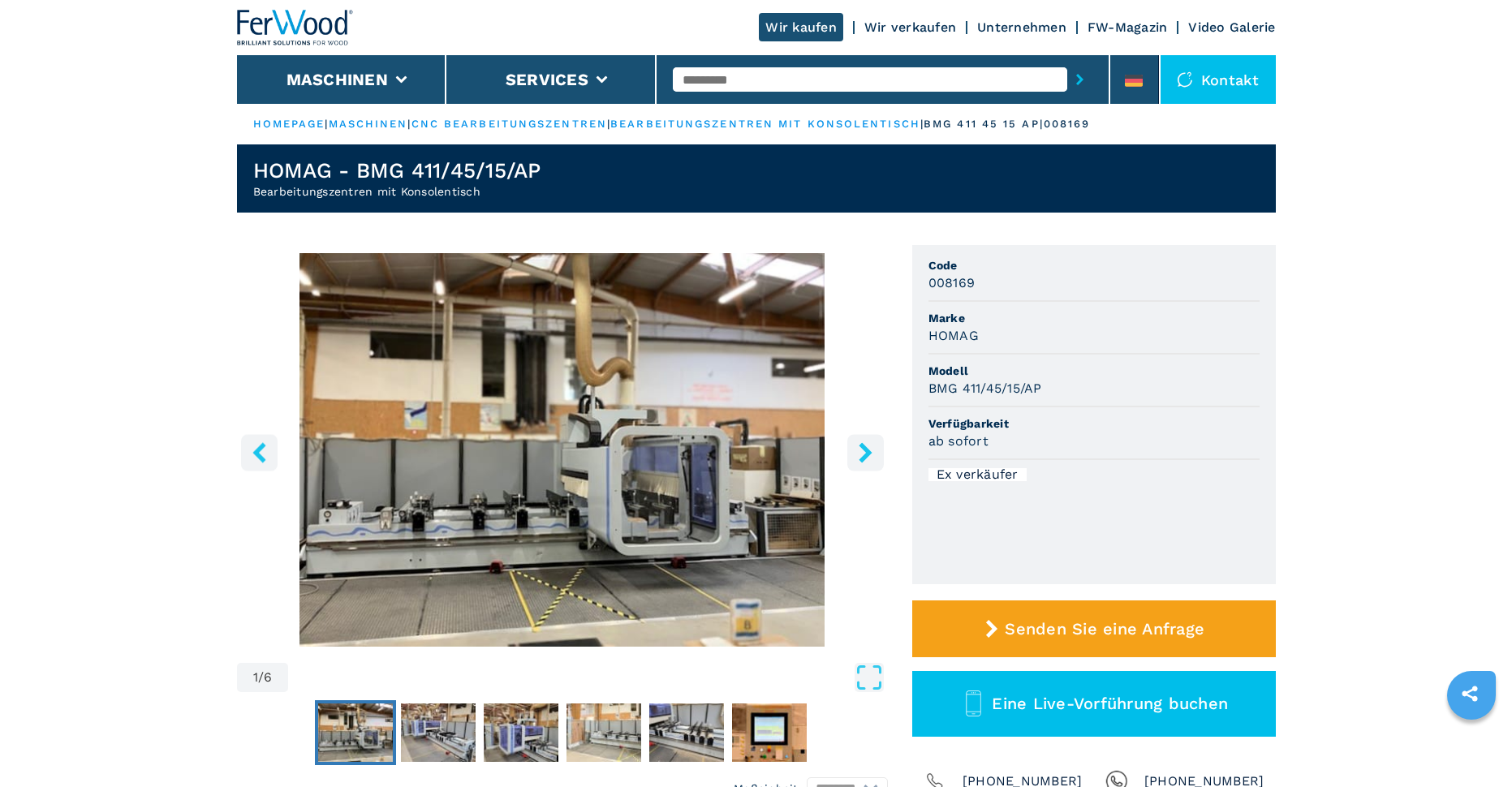
click at [863, 446] on icon "right-button" at bounding box center [865, 452] width 13 height 20
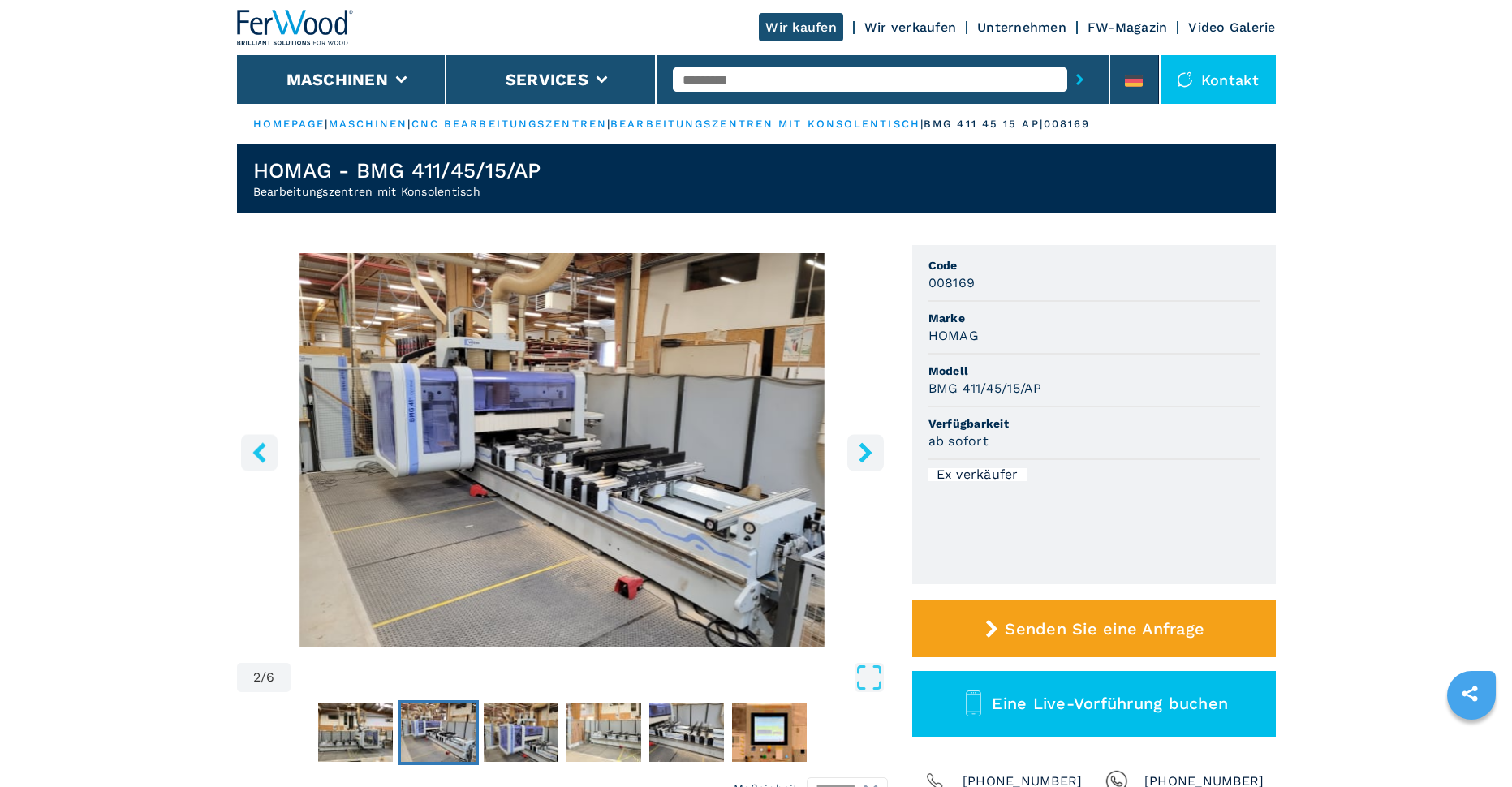
click at [863, 446] on icon "right-button" at bounding box center [865, 452] width 13 height 20
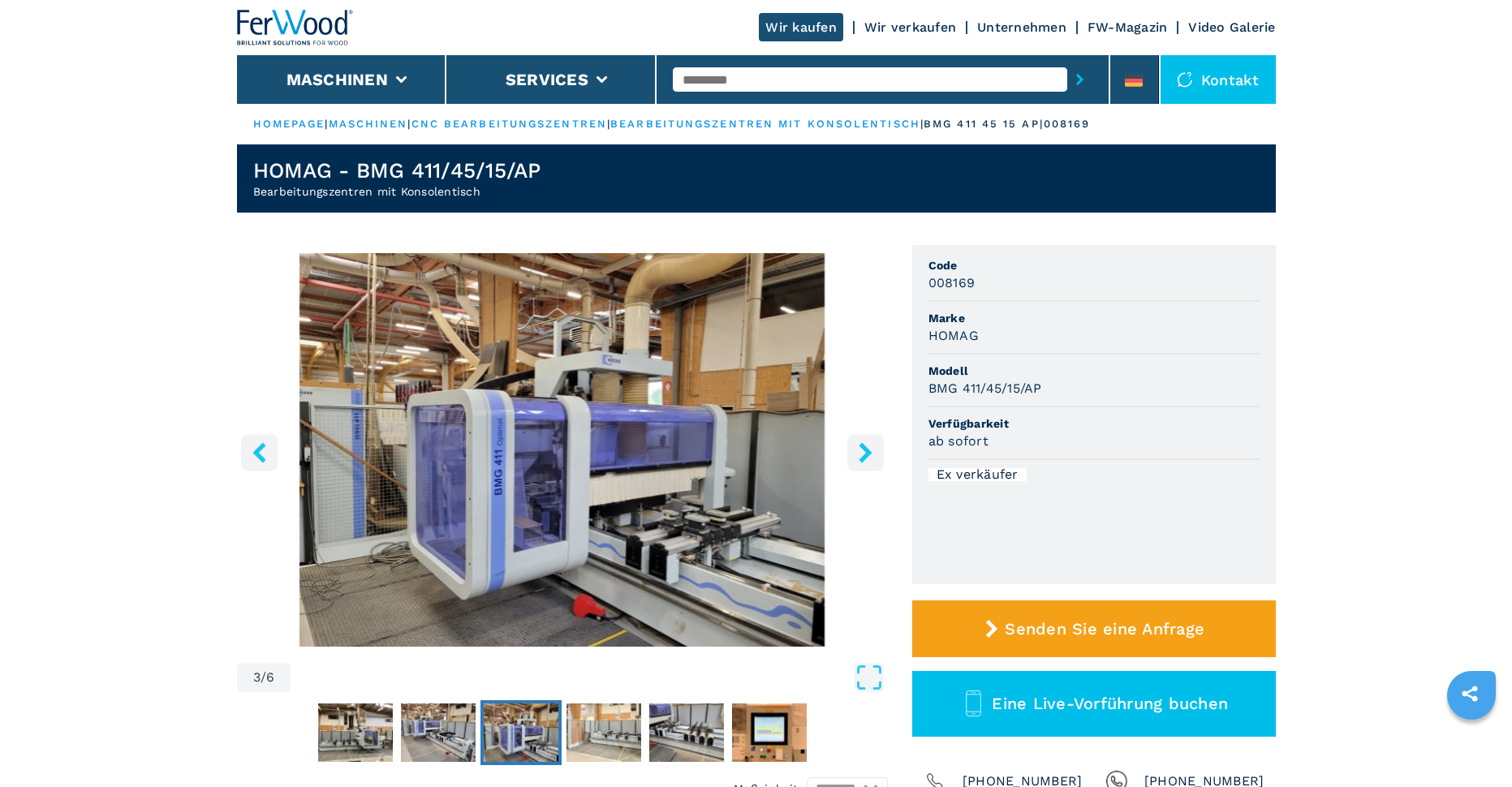
click at [863, 446] on icon "right-button" at bounding box center [865, 452] width 13 height 20
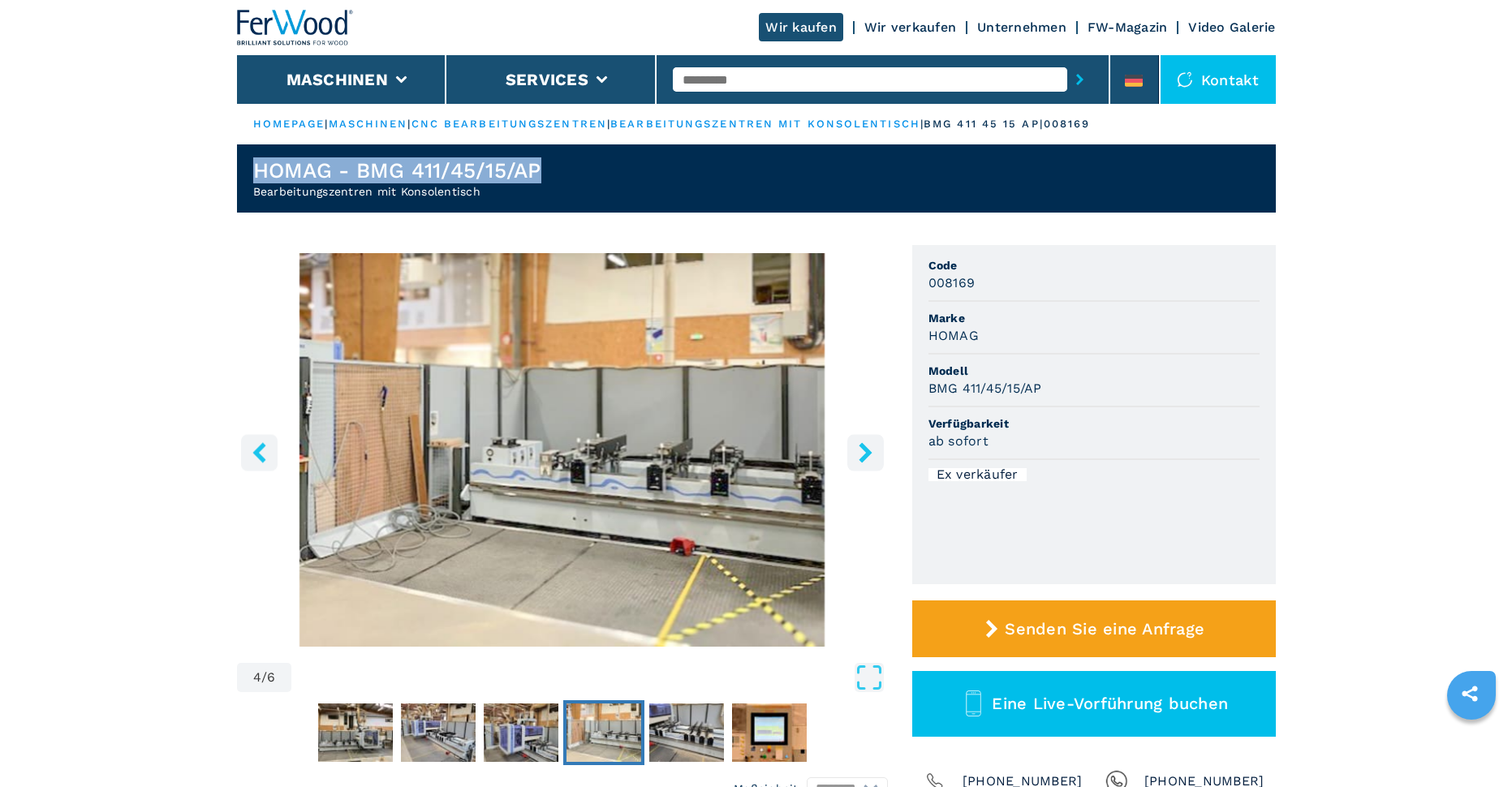
drag, startPoint x: 254, startPoint y: 173, endPoint x: 577, endPoint y: 179, distance: 323.1
click at [577, 179] on header "HOMAG - BMG 411/45/15/AP Bearbeitungszentren mit Konsolentisch" at bounding box center [756, 179] width 1039 height 68
copy h1 "HOMAG - BMG 411/45/15/AP"
